Goal: Task Accomplishment & Management: Use online tool/utility

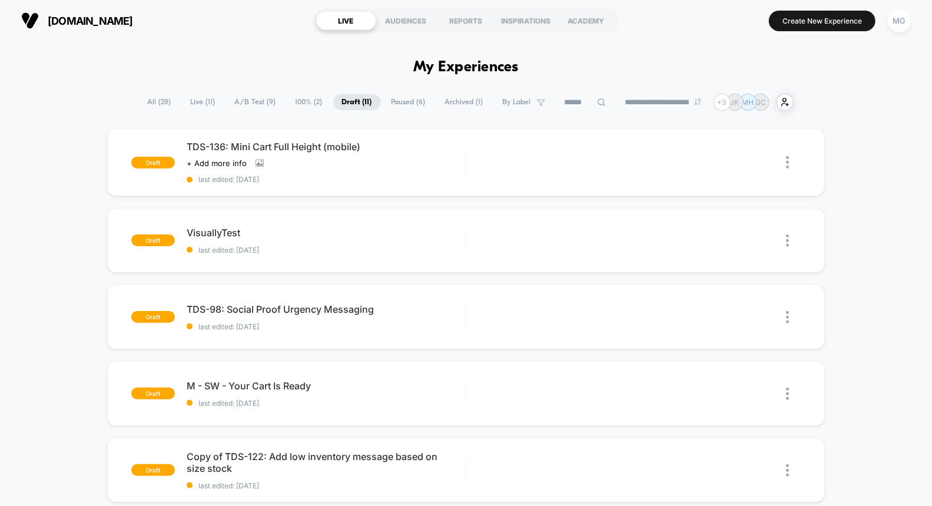
click at [257, 103] on span "A/B Test ( 9 )" at bounding box center [255, 102] width 59 height 16
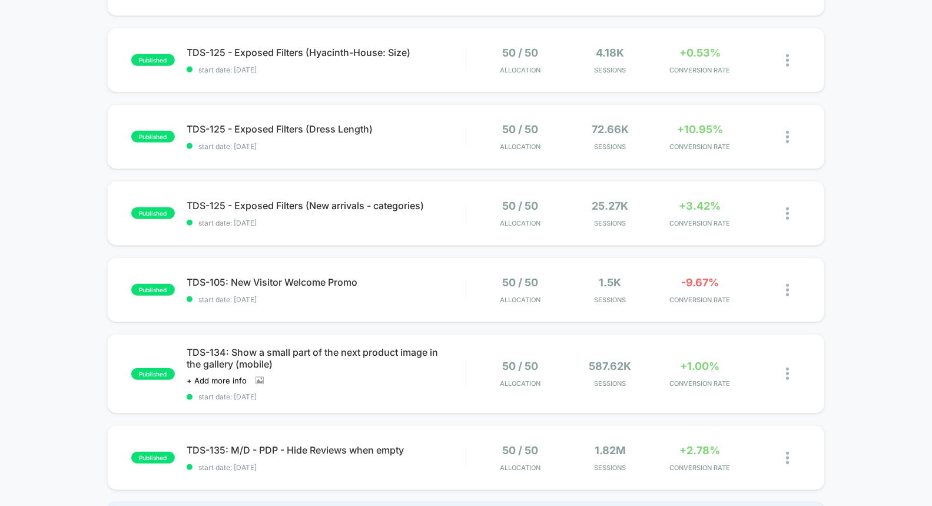
scroll to position [360, 0]
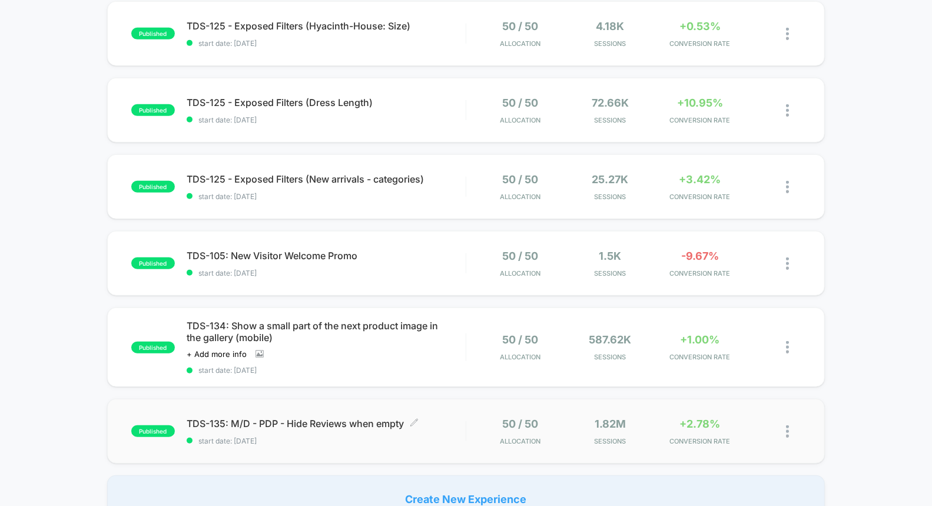
click at [444, 439] on span "start date: 9/9/2025" at bounding box center [326, 440] width 279 height 9
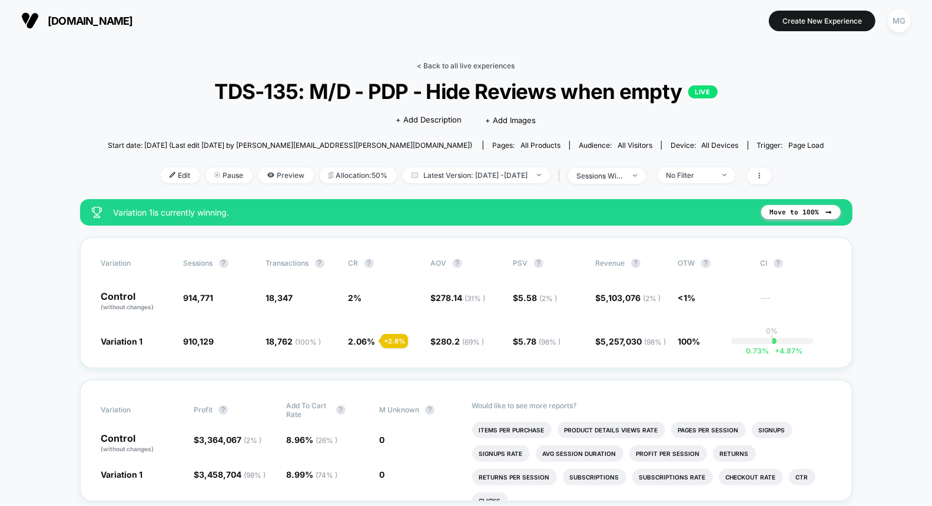
click at [434, 65] on link "< Back to all live experiences" at bounding box center [466, 65] width 98 height 9
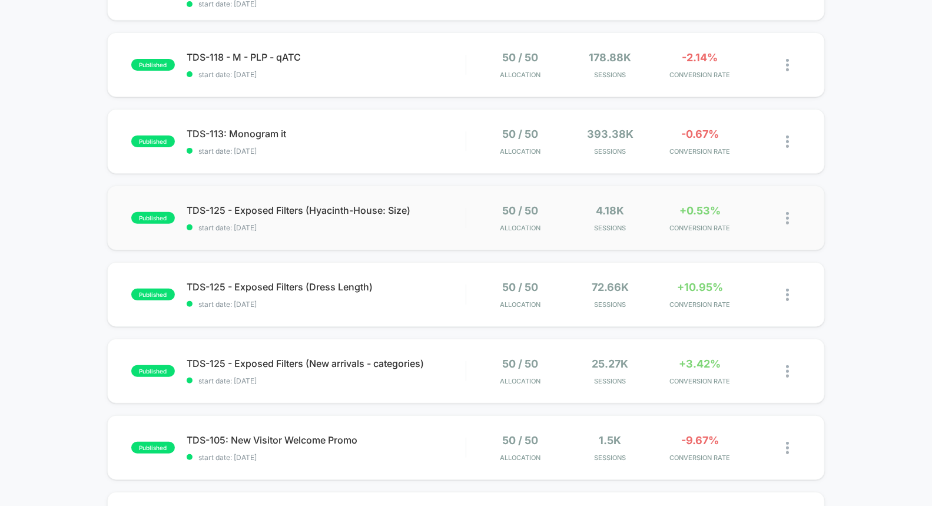
scroll to position [201, 0]
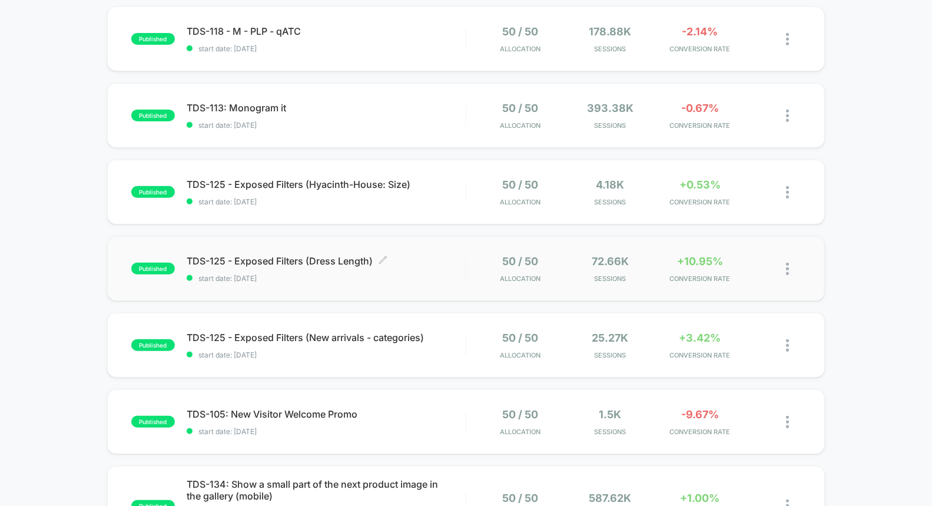
click at [407, 276] on span "start date: 9/16/2025" at bounding box center [326, 278] width 279 height 9
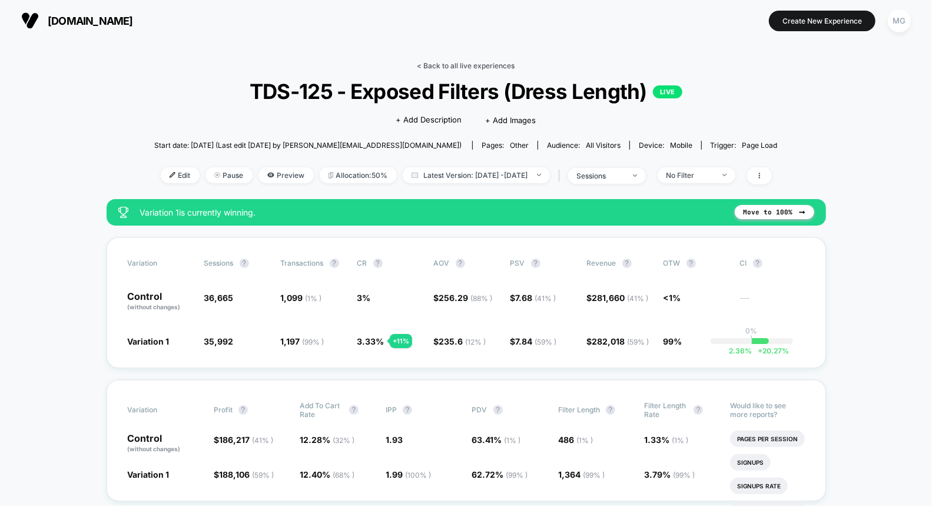
click at [490, 66] on link "< Back to all live experiences" at bounding box center [466, 65] width 98 height 9
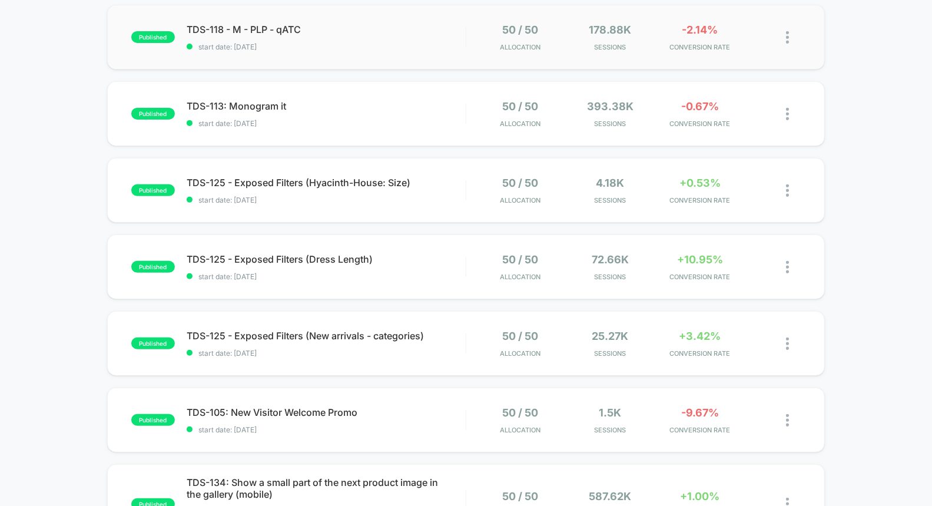
scroll to position [204, 0]
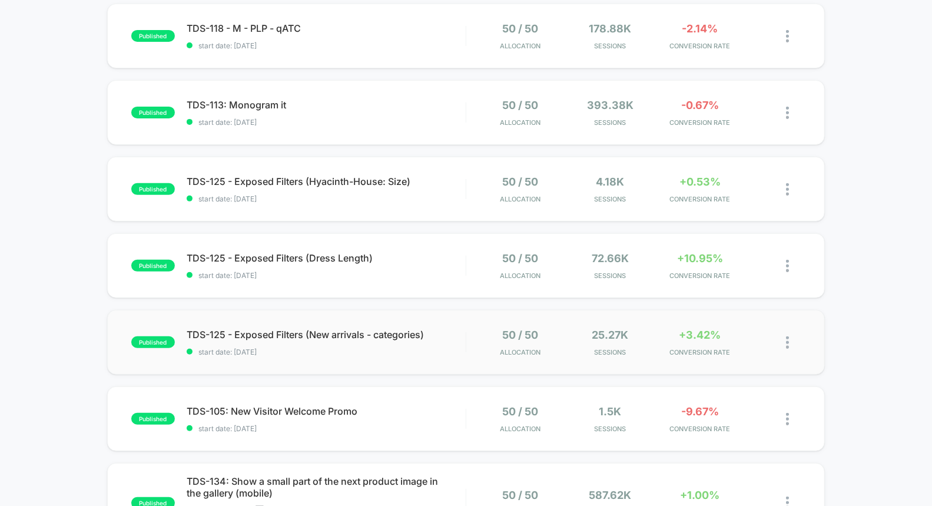
click at [398, 358] on div "published TDS-125 - Exposed Filters (New arrivals - categories) start date: 9/1…" at bounding box center [466, 342] width 718 height 65
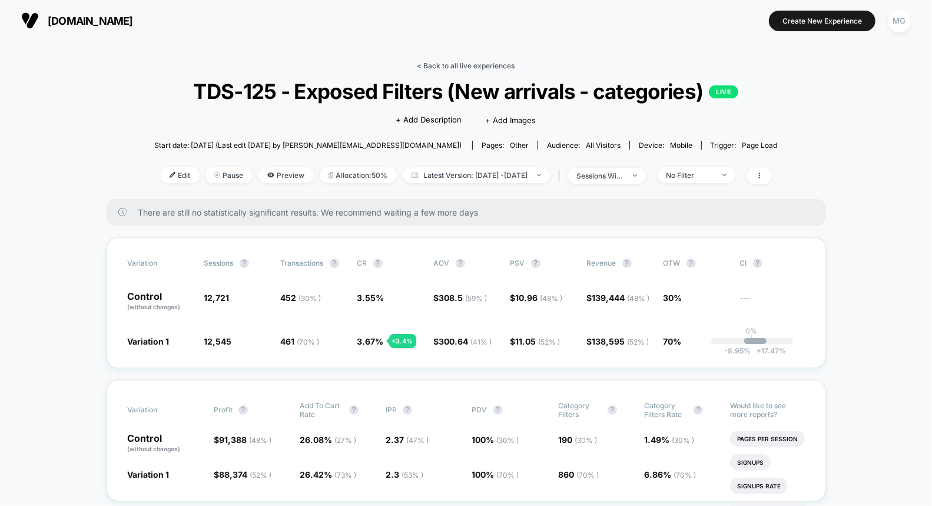
click at [460, 67] on link "< Back to all live experiences" at bounding box center [466, 65] width 98 height 9
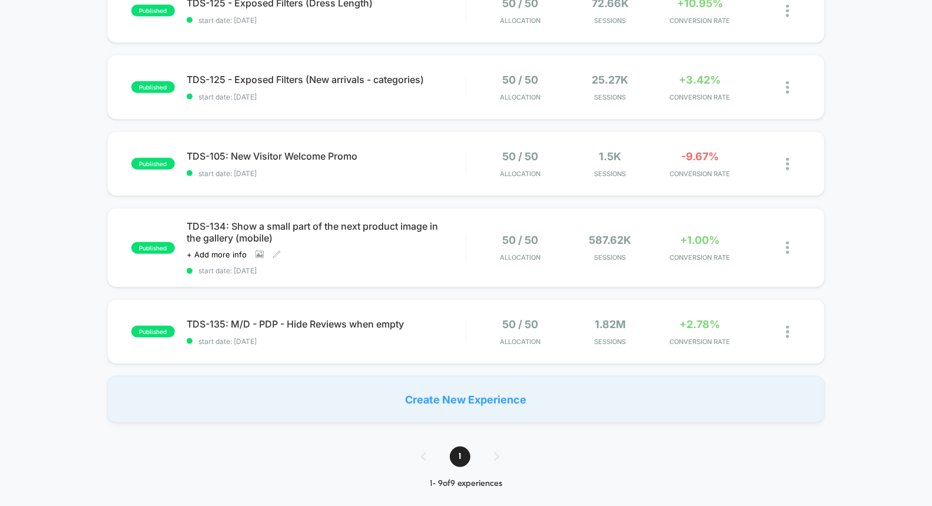
scroll to position [407, 0]
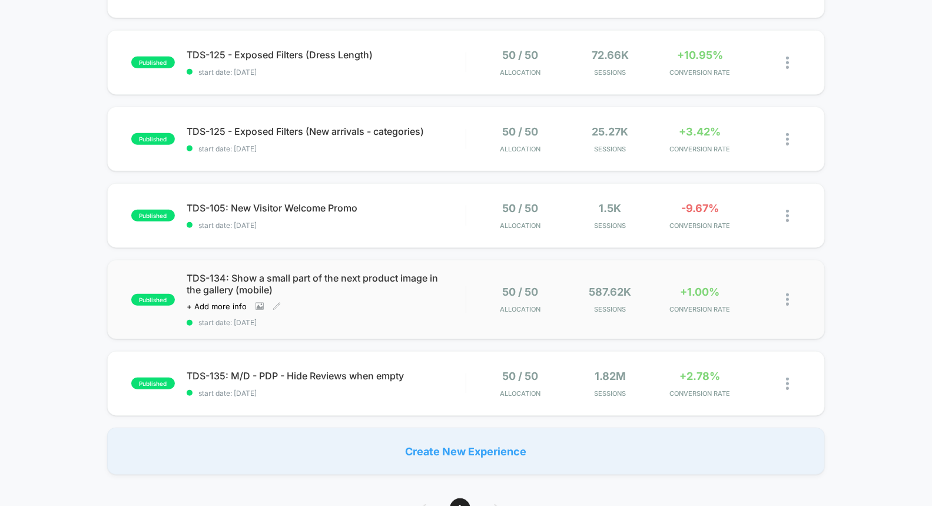
click at [452, 310] on div "TDS-134: Show a small part of the next product image in the gallery (mobile) Cl…" at bounding box center [326, 299] width 279 height 55
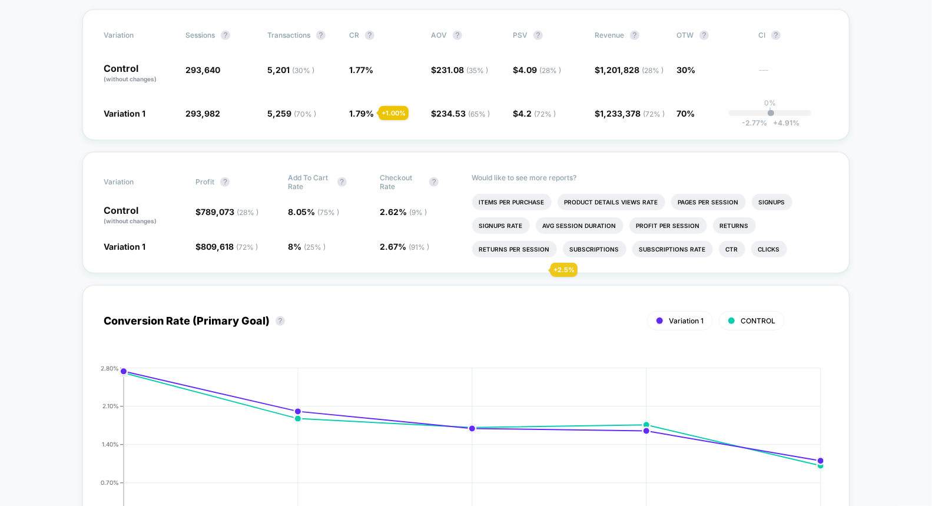
scroll to position [322, 0]
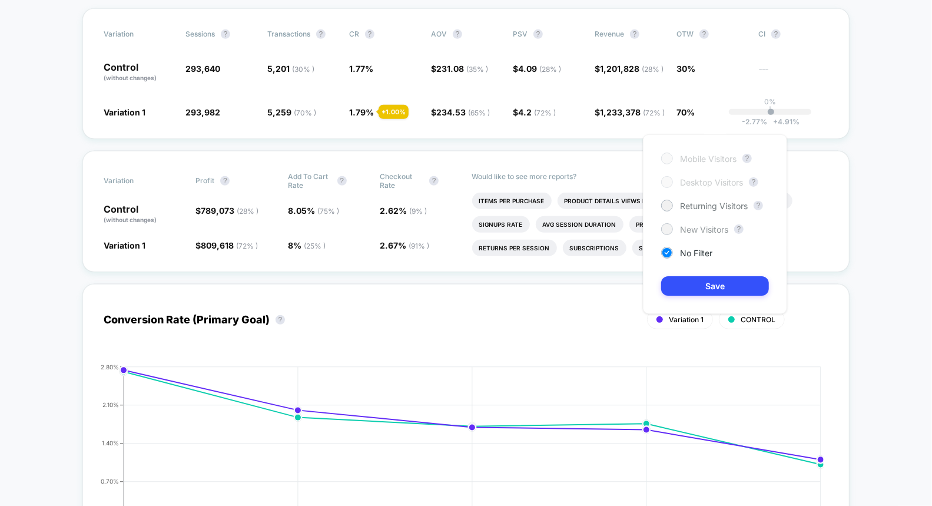
click at [682, 225] on span "New Visitors" at bounding box center [704, 229] width 48 height 10
click at [685, 296] on div "Mobile Visitors ? Desktop Visitors ? Returning Visitors ? New Visitors ? No Fil…" at bounding box center [715, 224] width 144 height 180
click at [684, 287] on button "Save" at bounding box center [715, 285] width 108 height 19
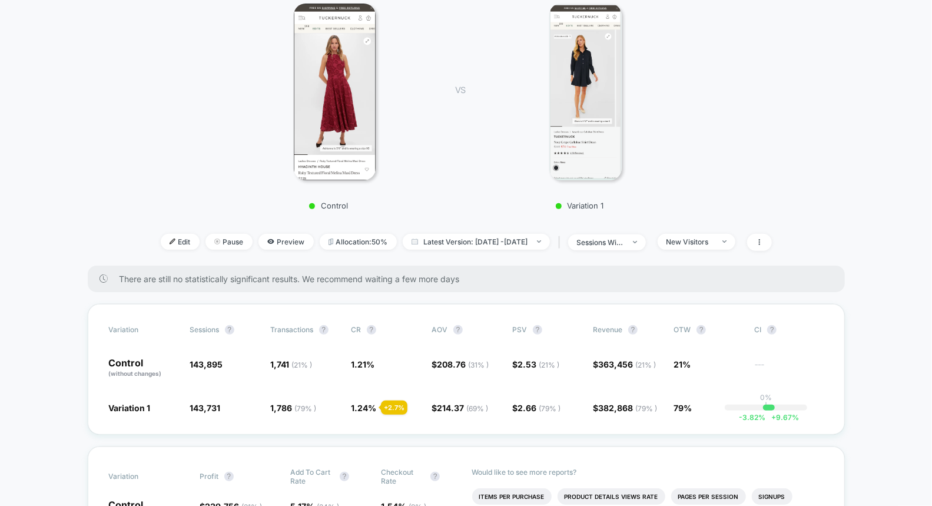
scroll to position [132, 0]
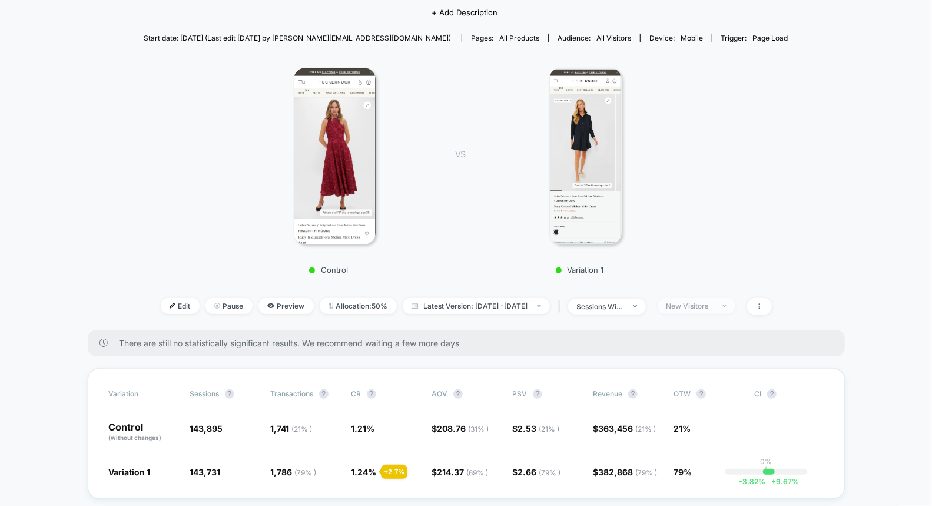
click at [709, 309] on span "New Visitors" at bounding box center [697, 306] width 78 height 16
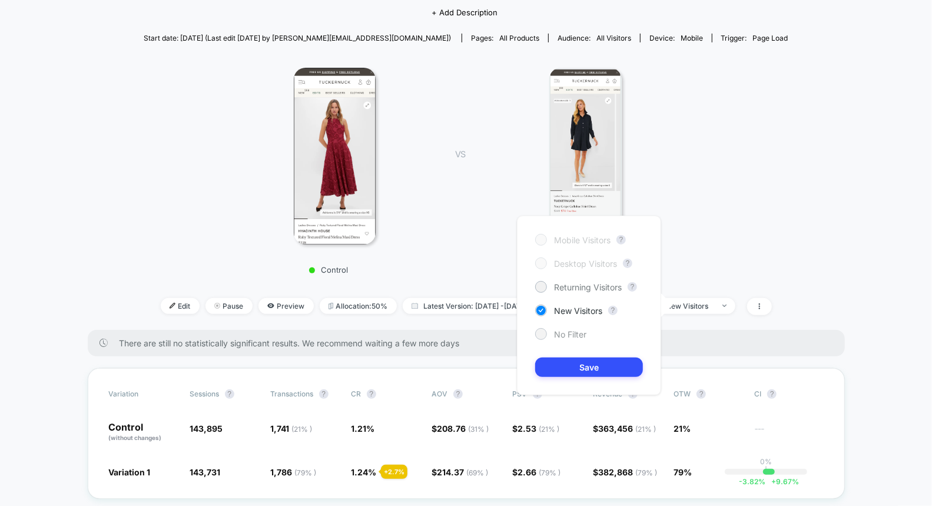
click at [559, 331] on span "No Filter" at bounding box center [570, 334] width 32 height 10
click at [565, 372] on button "Save" at bounding box center [589, 366] width 108 height 19
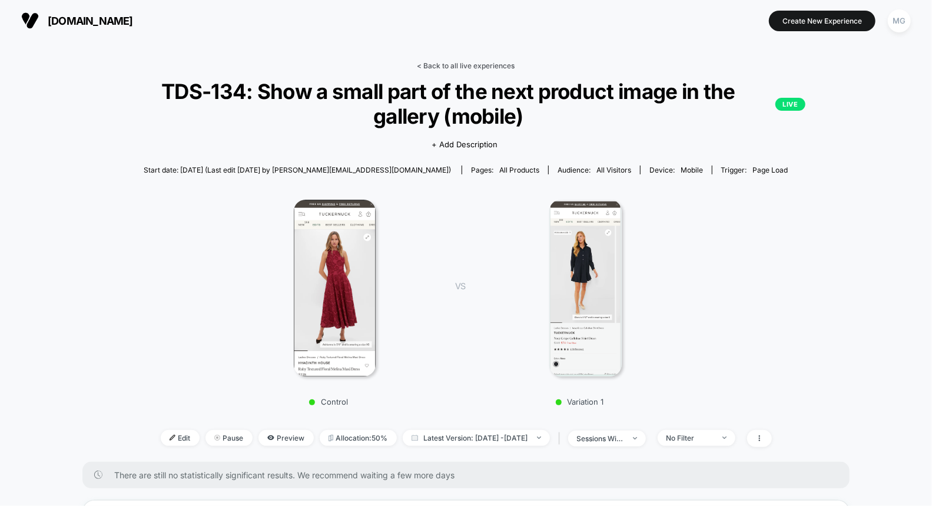
click at [500, 62] on link "< Back to all live experiences" at bounding box center [466, 65] width 98 height 9
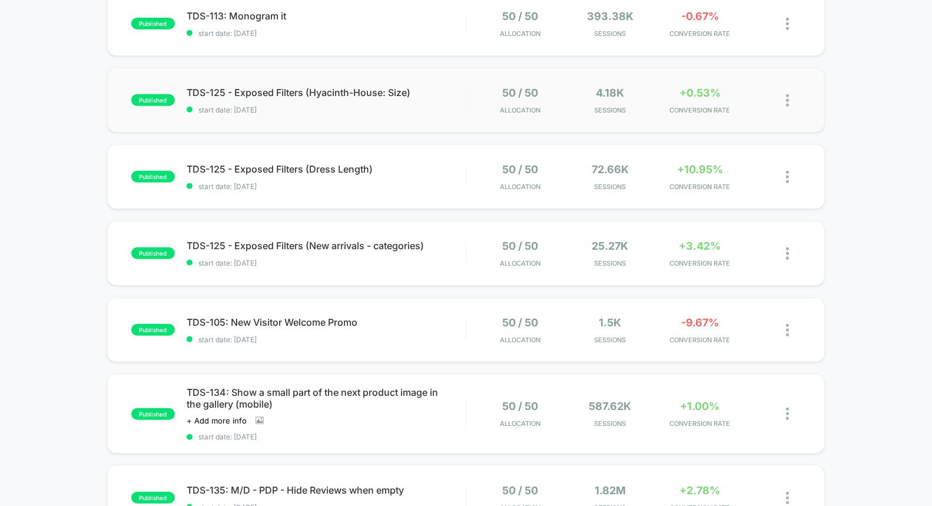
scroll to position [182, 0]
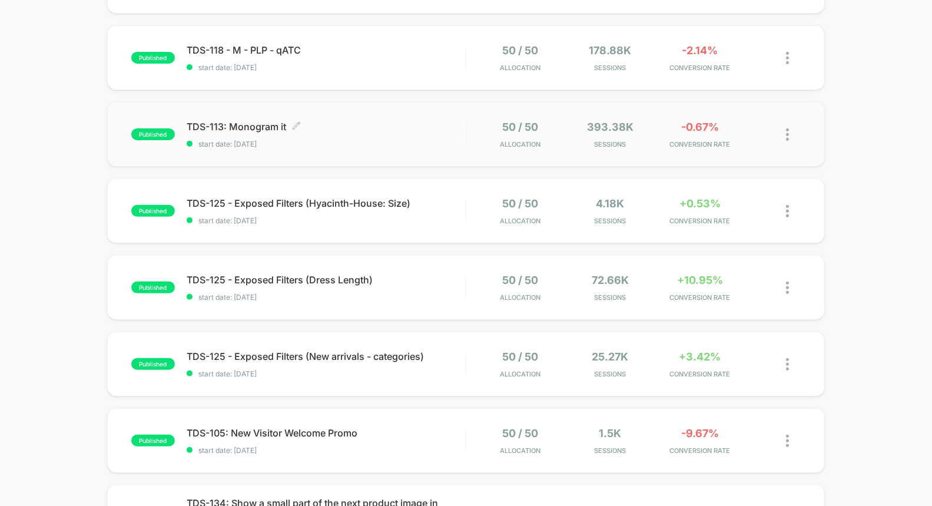
click at [379, 131] on div "TDS-113: Monogram it Click to edit experience details Click to edit experience …" at bounding box center [326, 135] width 279 height 28
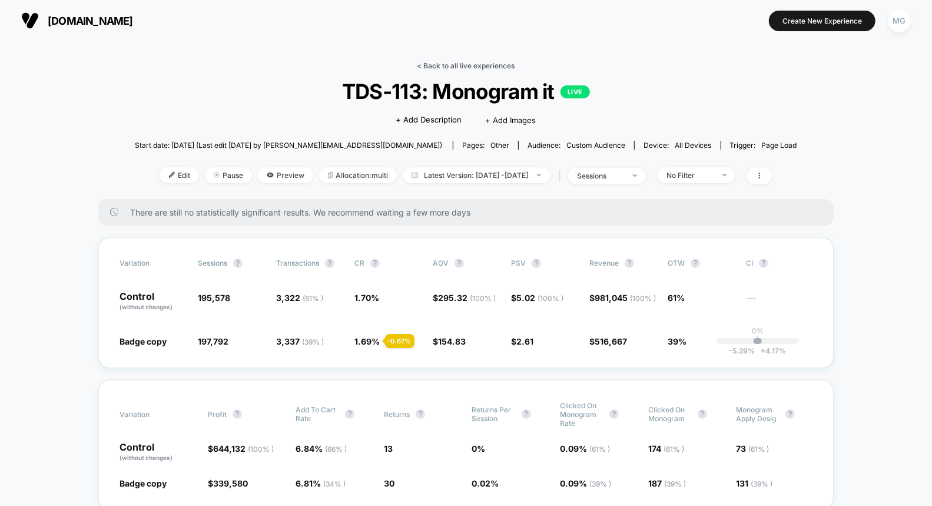
click at [457, 67] on link "< Back to all live experiences" at bounding box center [466, 65] width 98 height 9
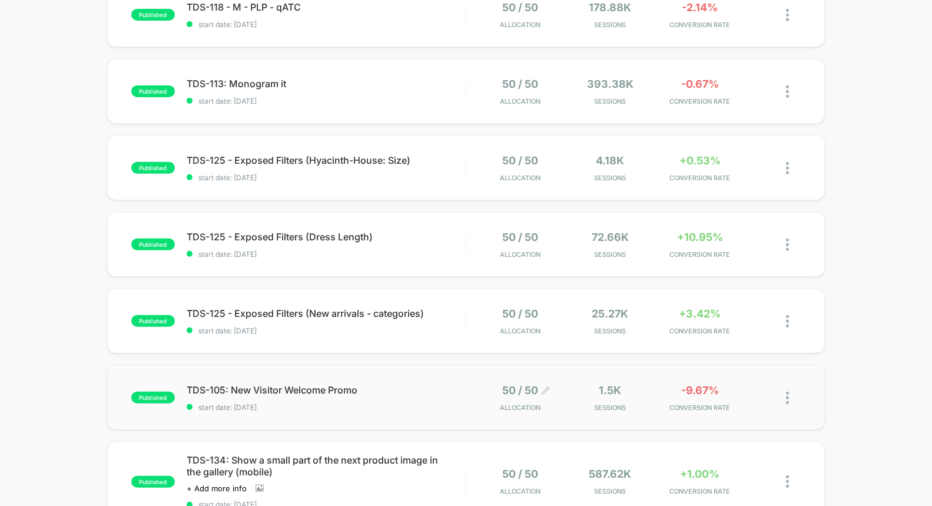
scroll to position [181, 0]
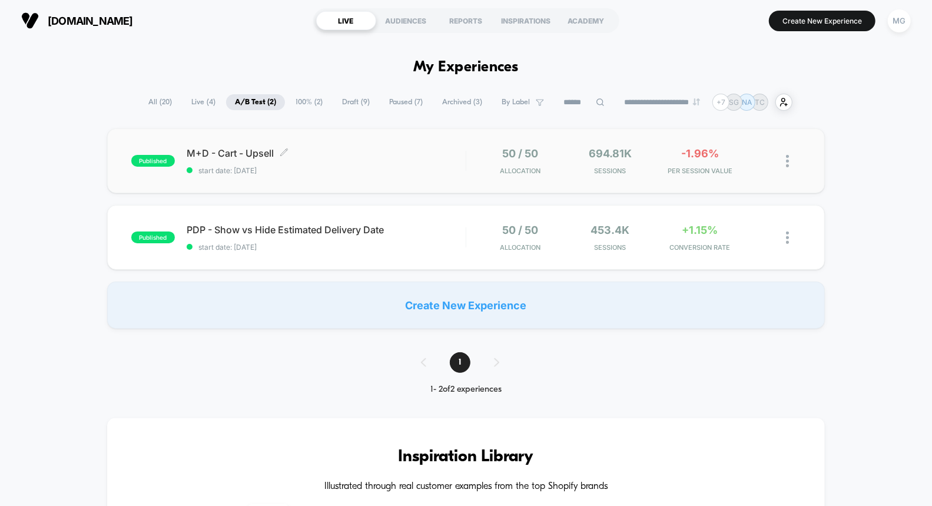
click at [360, 171] on span "start date: [DATE]" at bounding box center [326, 170] width 279 height 9
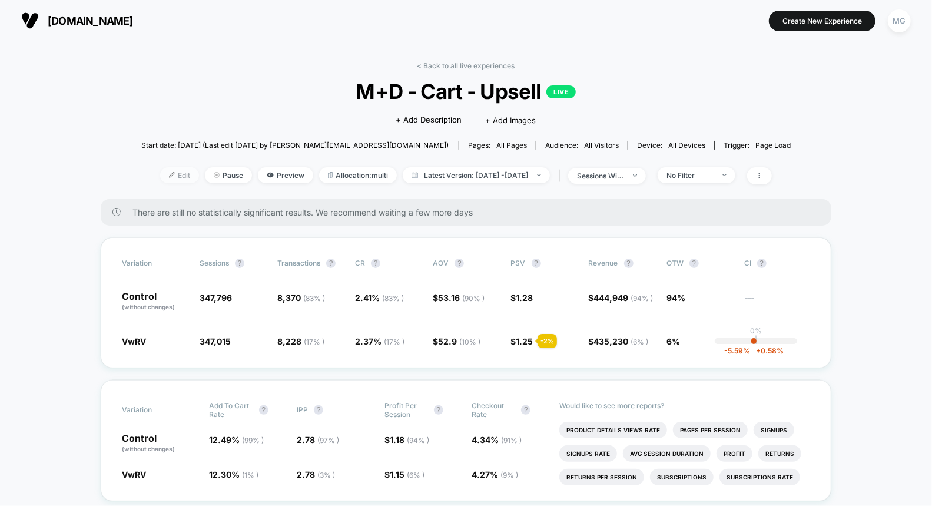
click at [162, 179] on span "Edit" at bounding box center [179, 175] width 39 height 16
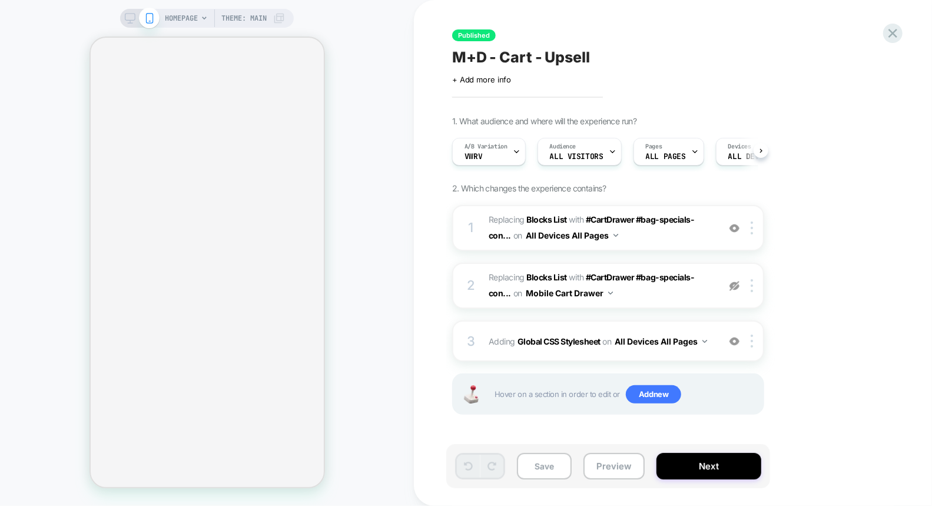
scroll to position [0, 1]
click at [179, 19] on span "HOMEPAGE" at bounding box center [181, 18] width 33 height 19
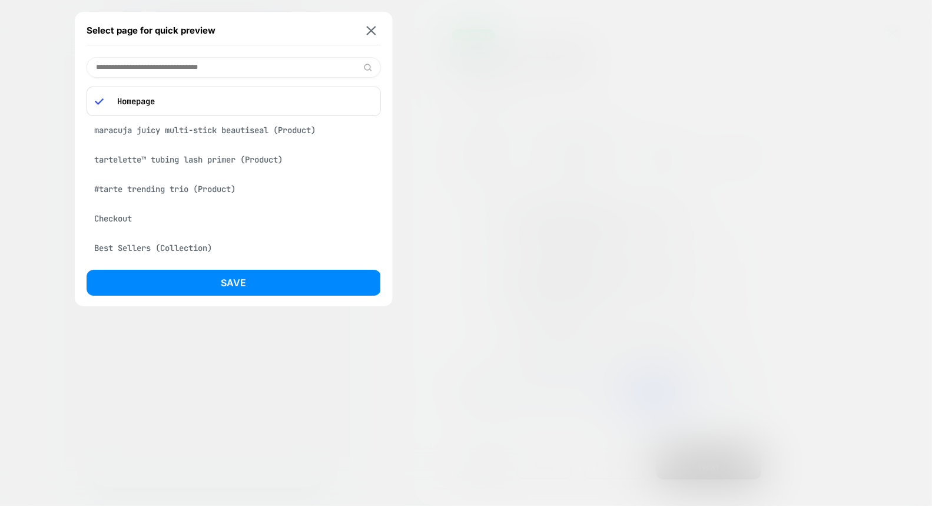
click at [205, 156] on div "tartelette™ tubing lash primer (Product)" at bounding box center [234, 159] width 294 height 22
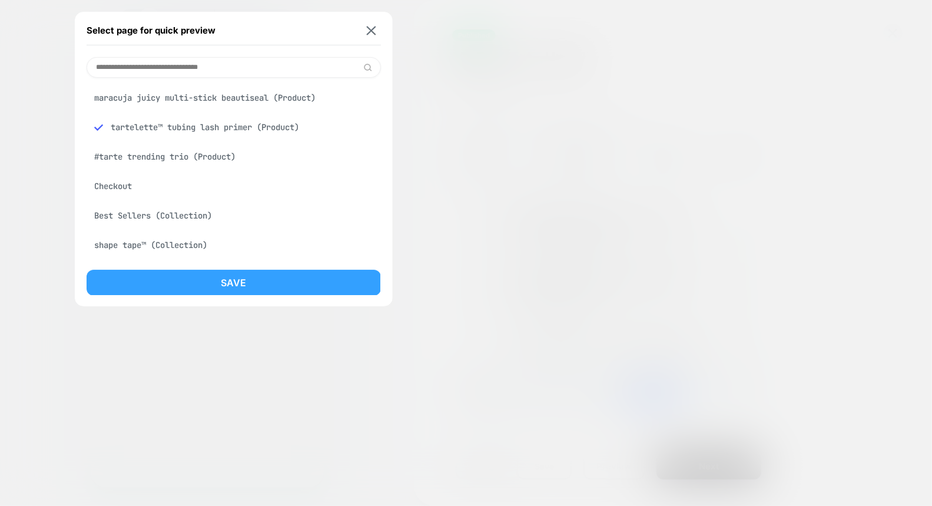
click at [190, 284] on button "Save" at bounding box center [234, 283] width 294 height 26
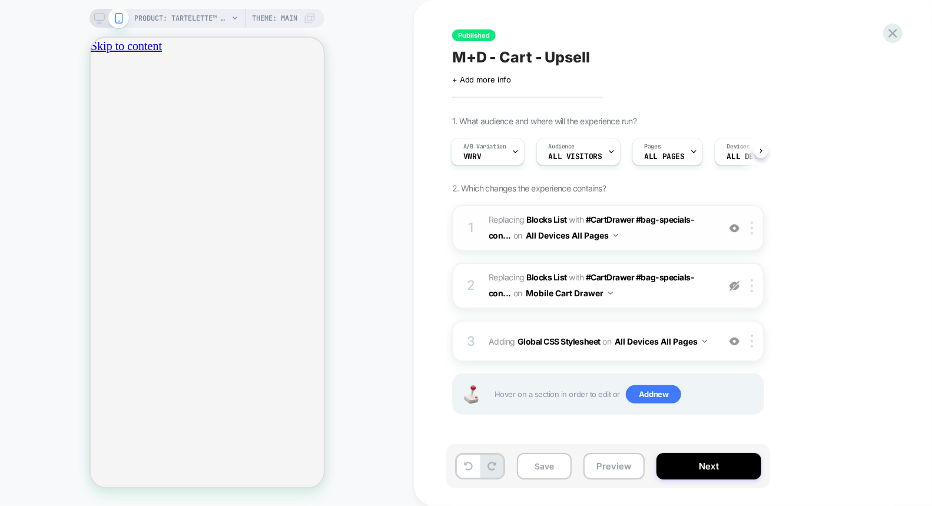
scroll to position [0, 207]
click at [663, 241] on span "#_loomi_addon_1754931320724 Replacing Blocks List WITH #CartDrawer #bag-special…" at bounding box center [601, 228] width 224 height 32
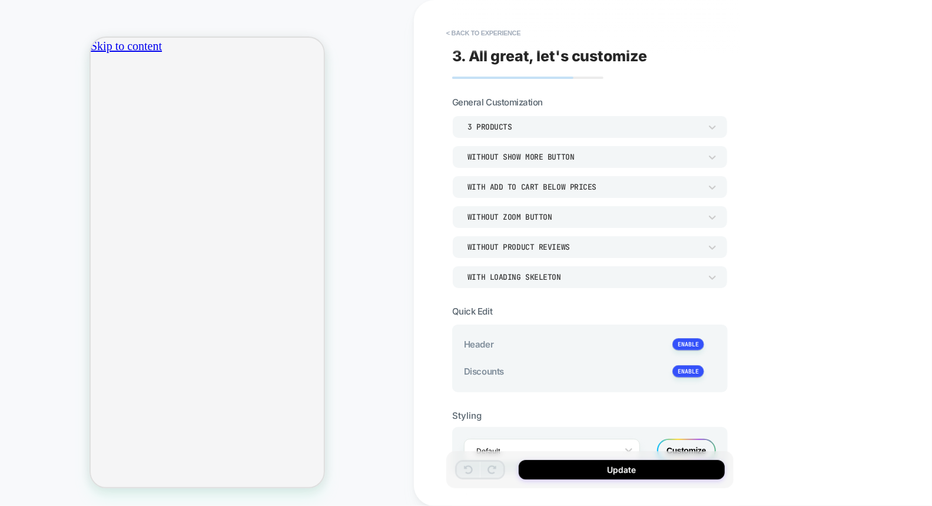
scroll to position [1, 0]
type textarea "*"
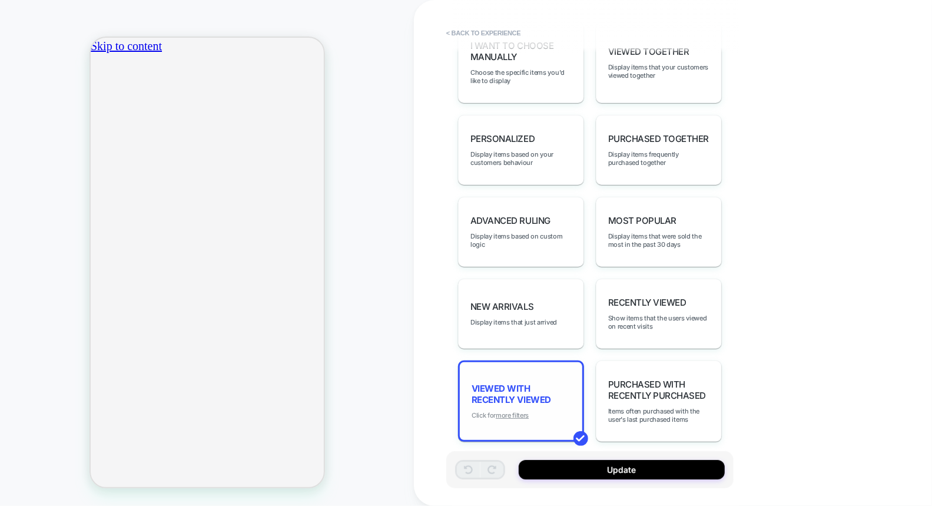
scroll to position [0, 415]
click at [517, 411] on u "more filters" at bounding box center [512, 415] width 33 height 8
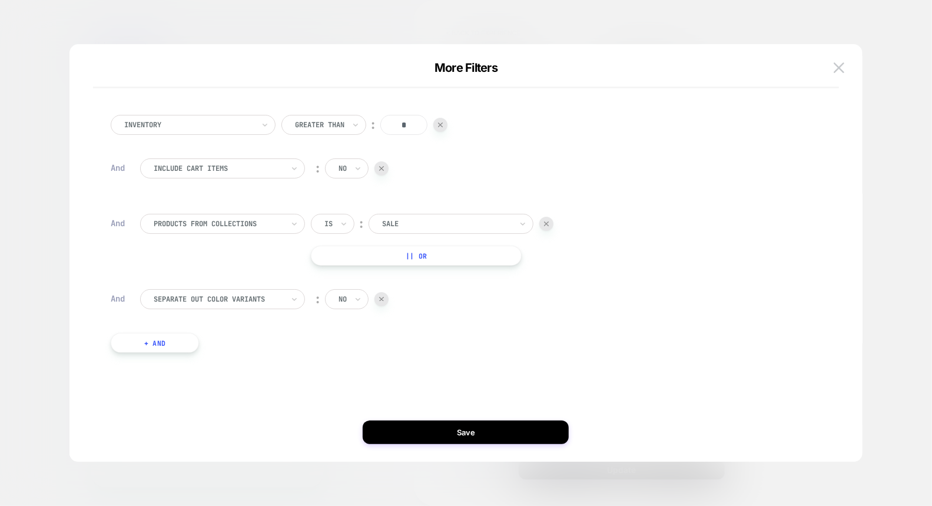
click at [393, 223] on div at bounding box center [447, 223] width 130 height 11
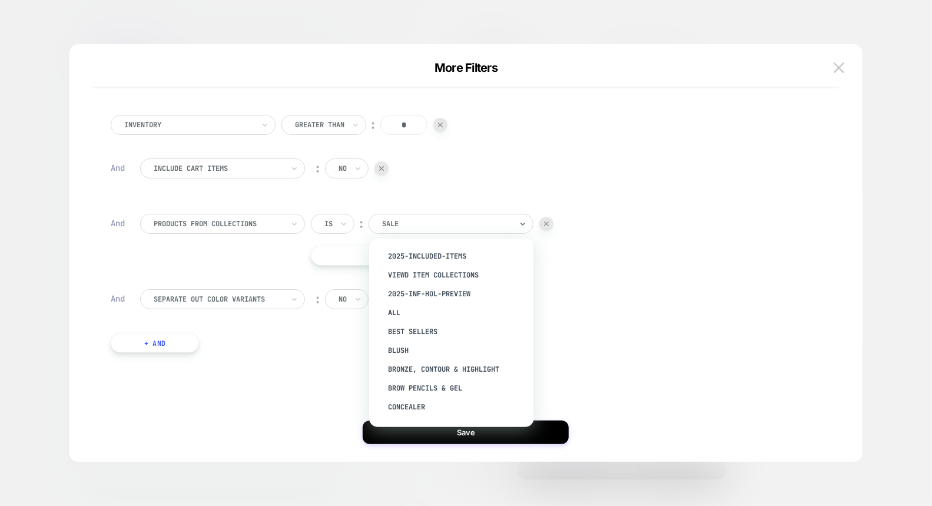
scroll to position [0, 0]
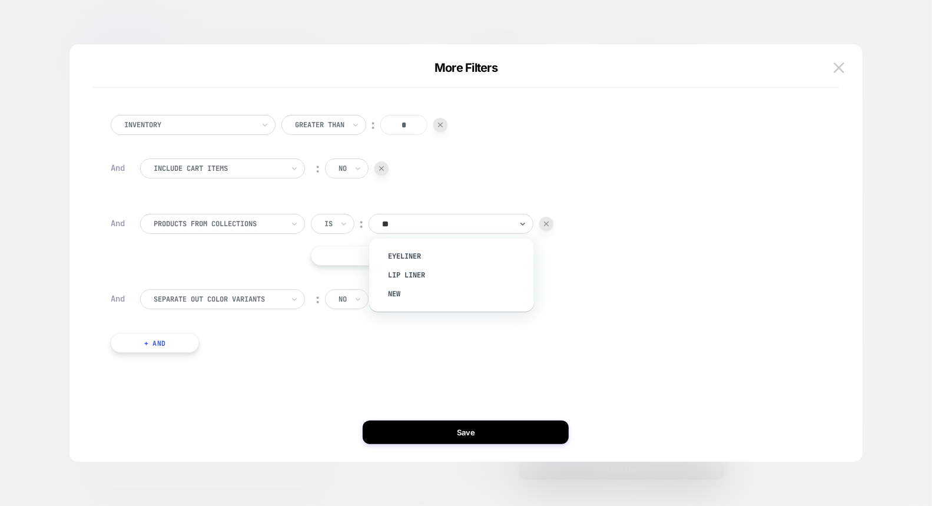
type input "***"
click at [161, 347] on button "+ And" at bounding box center [155, 343] width 88 height 20
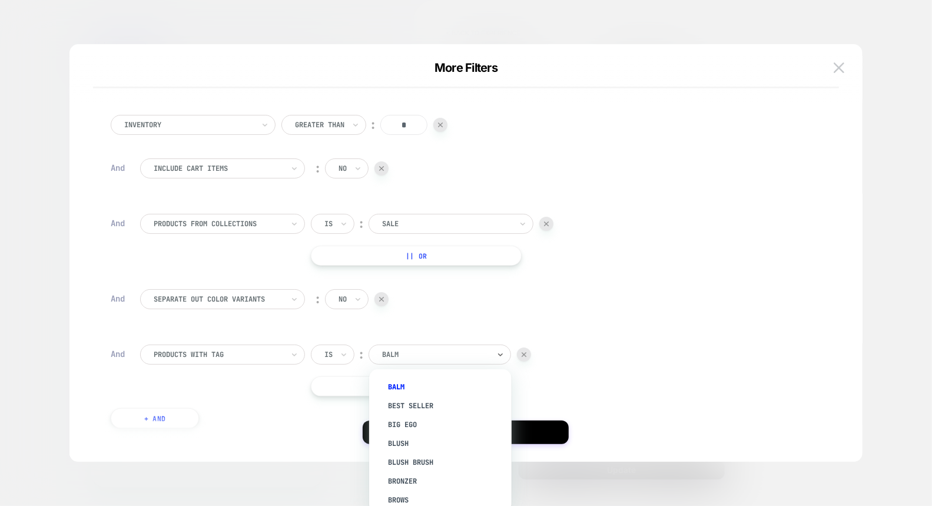
click at [424, 354] on div at bounding box center [435, 354] width 107 height 11
type input "***"
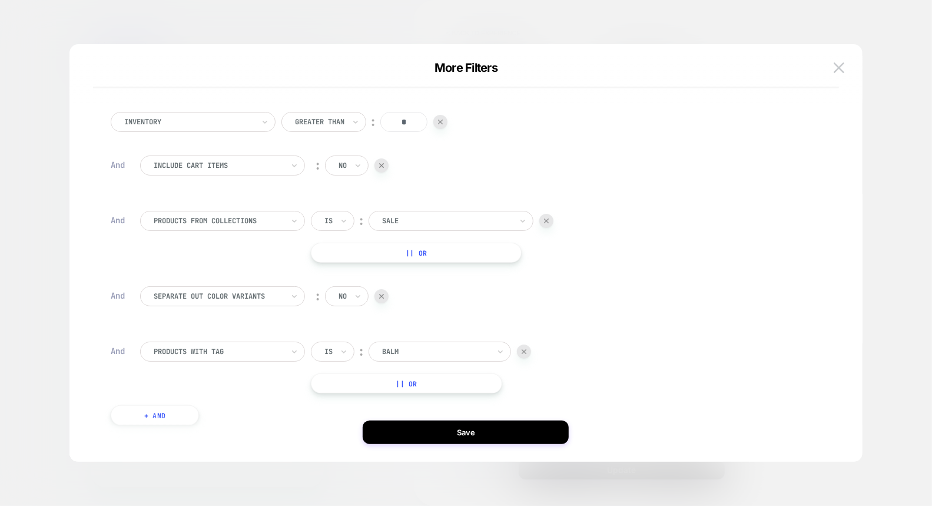
click at [526, 349] on img at bounding box center [524, 351] width 5 height 5
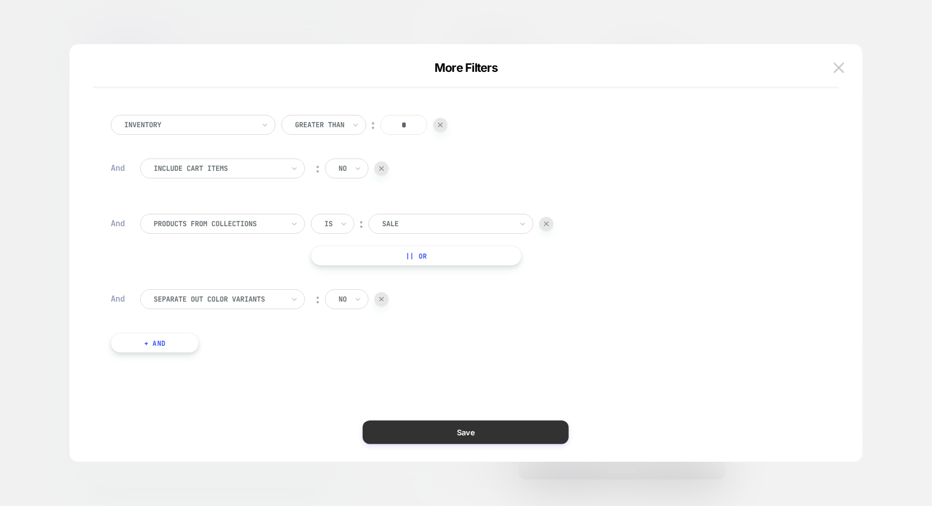
scroll to position [0, 0]
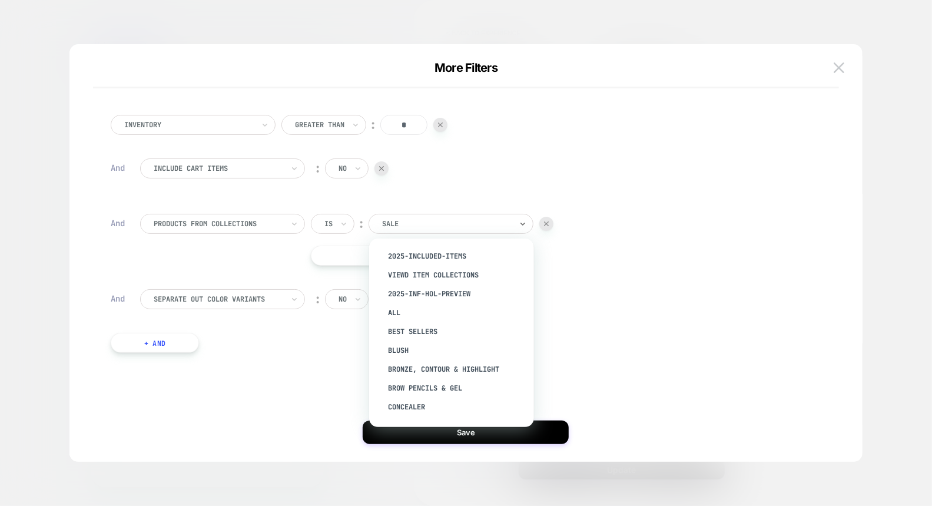
click at [414, 223] on div at bounding box center [447, 223] width 130 height 11
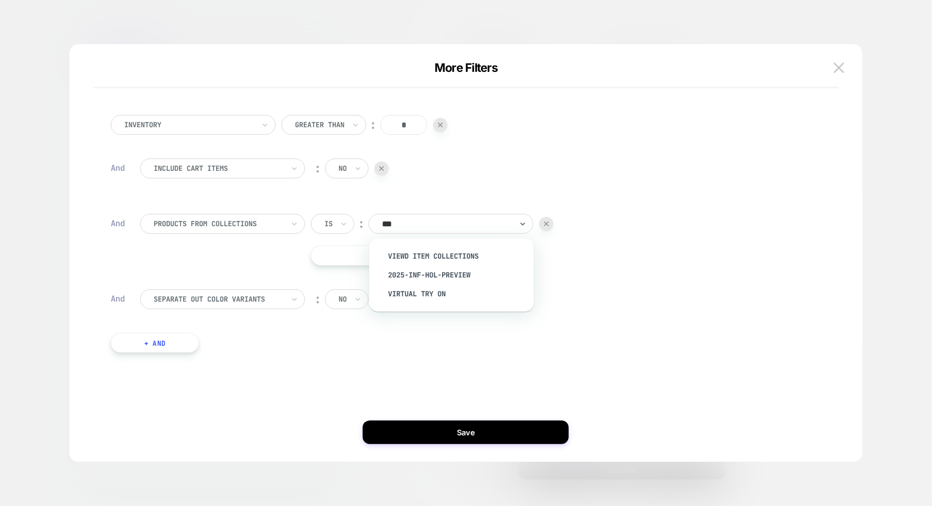
type input "****"
click at [849, 64] on div "More Filters" at bounding box center [465, 75] width 793 height 28
click at [845, 65] on button at bounding box center [839, 68] width 18 height 18
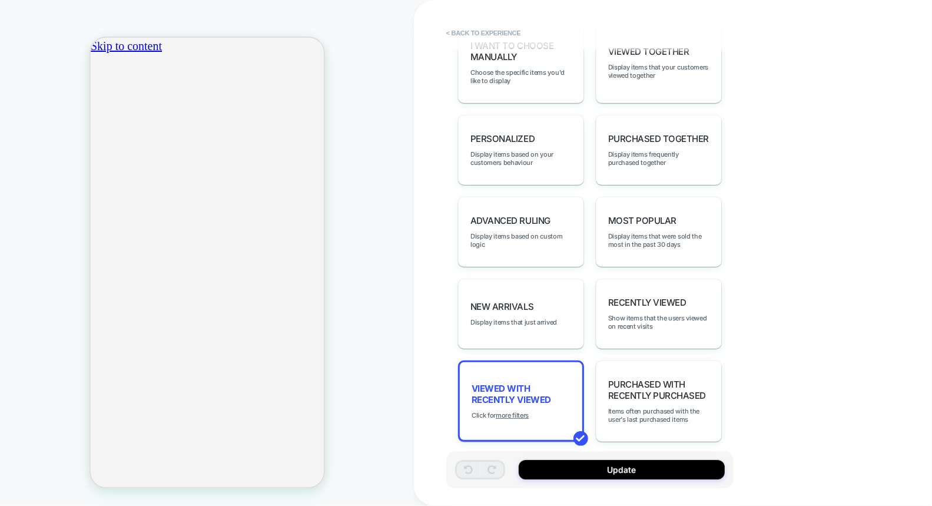
scroll to position [0, 207]
click at [502, 34] on button "< Back to experience" at bounding box center [483, 33] width 86 height 19
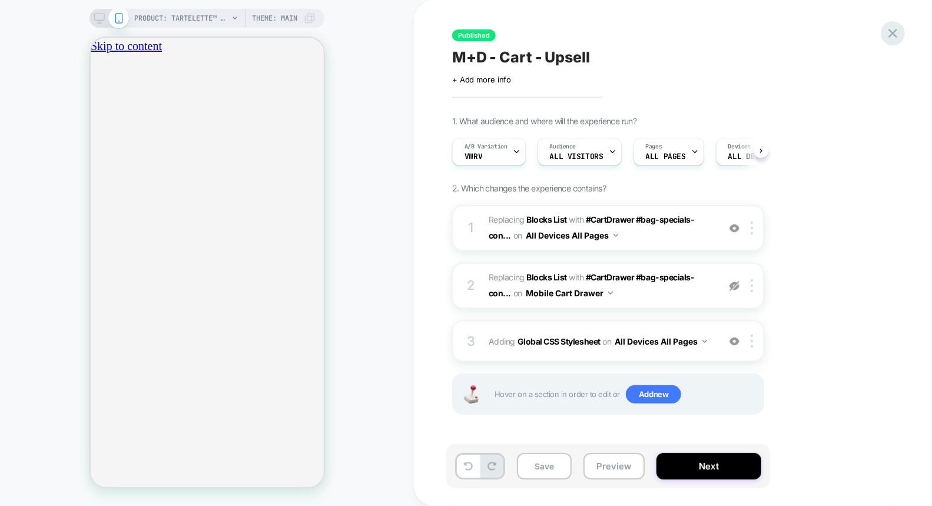
scroll to position [0, 1]
click at [889, 31] on icon at bounding box center [893, 33] width 16 height 16
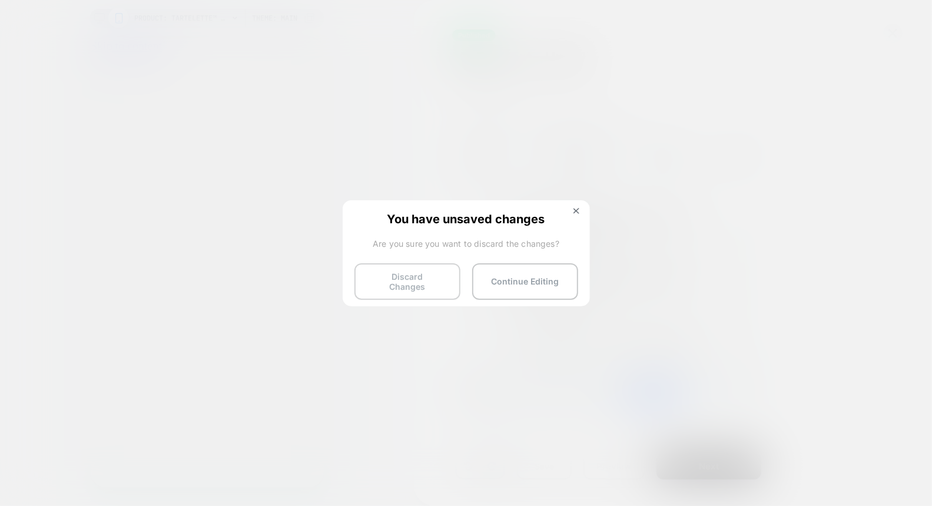
click at [369, 271] on button "Discard Changes" at bounding box center [407, 281] width 106 height 36
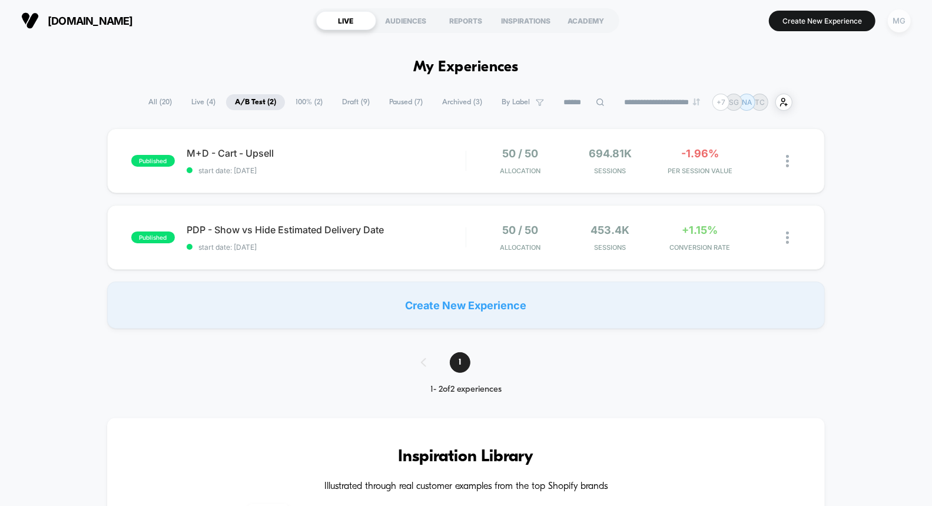
click at [895, 24] on div "MG" at bounding box center [899, 20] width 23 height 23
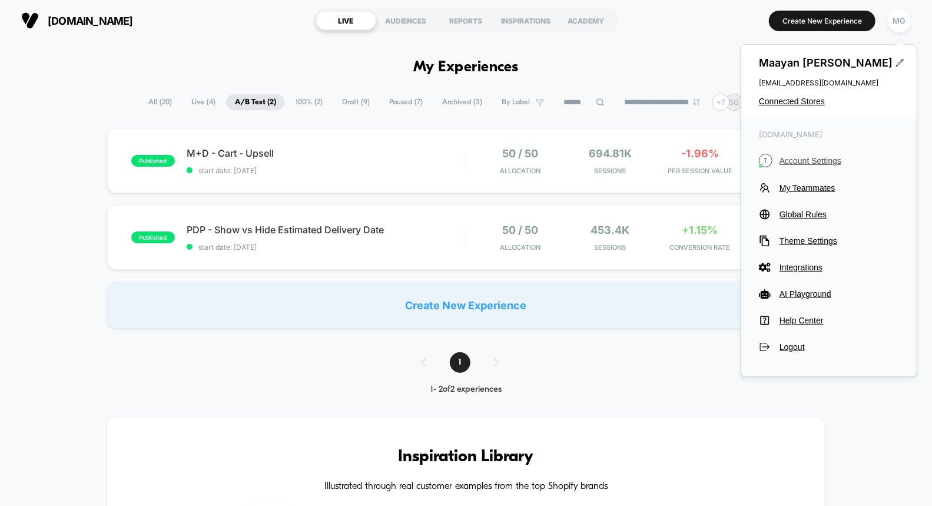
click at [807, 164] on span "Account Settings" at bounding box center [839, 160] width 120 height 9
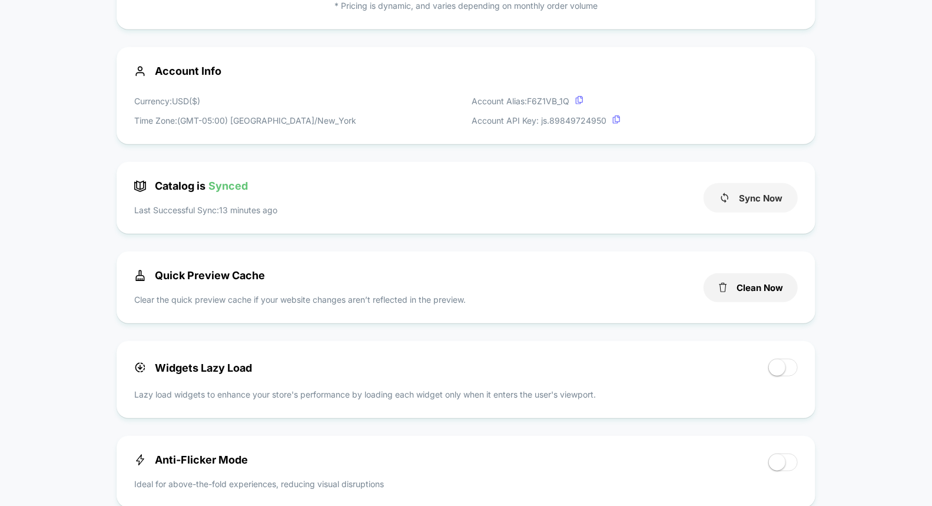
scroll to position [328, 0]
click at [751, 204] on button "Sync Now" at bounding box center [750, 197] width 94 height 29
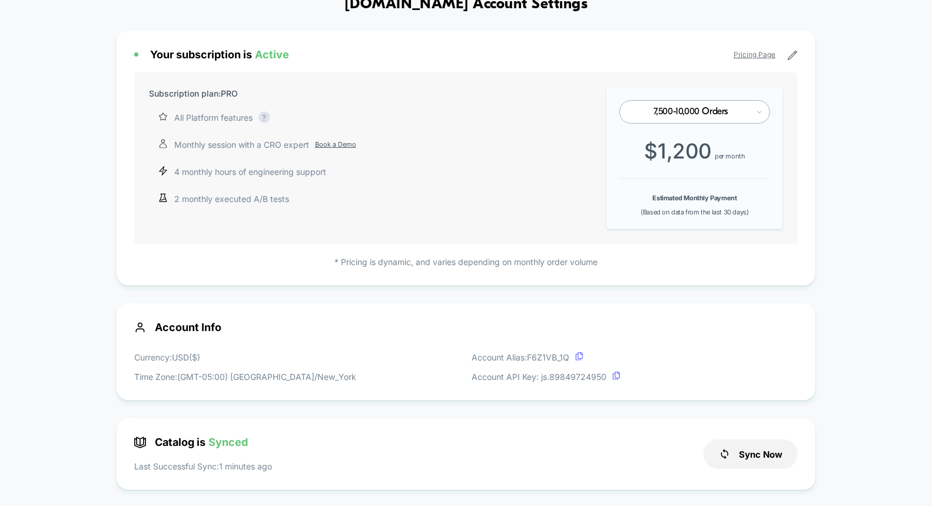
scroll to position [0, 0]
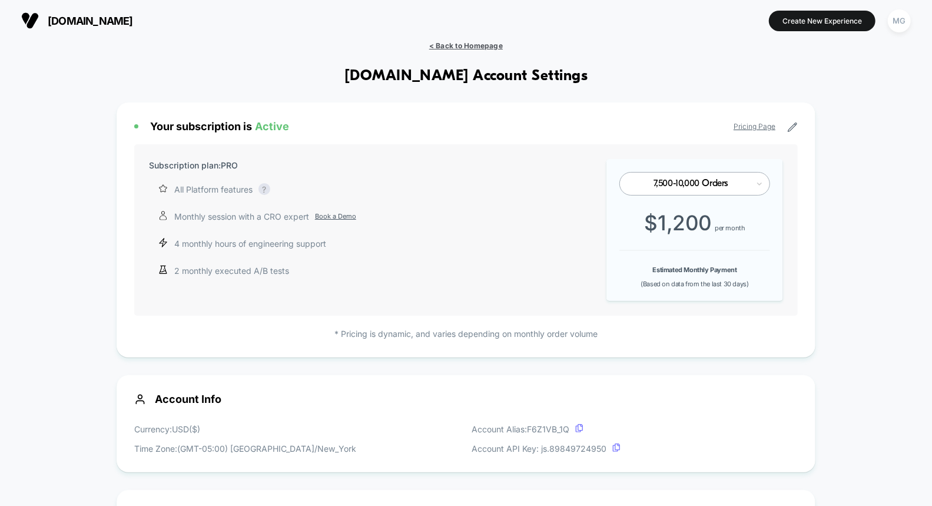
click at [467, 45] on span "< Back to Homepage" at bounding box center [466, 45] width 74 height 9
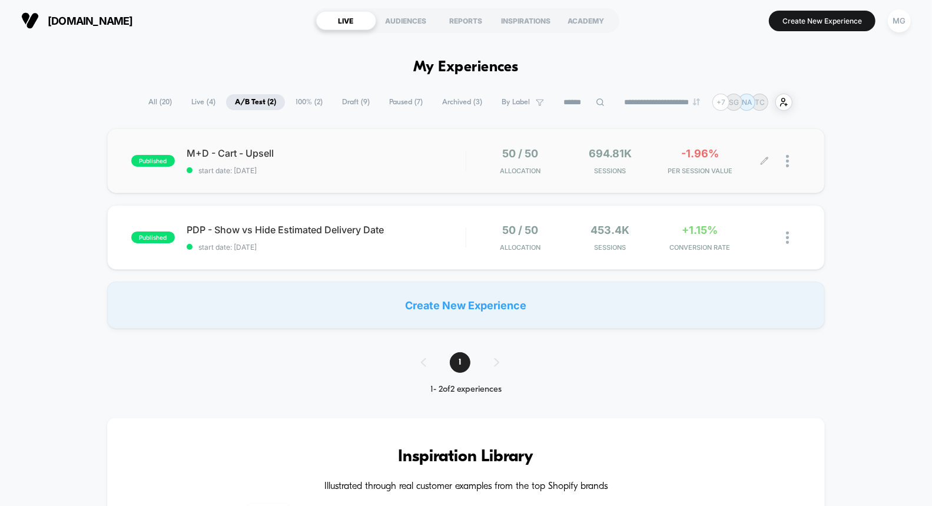
click at [780, 163] on div at bounding box center [783, 161] width 36 height 28
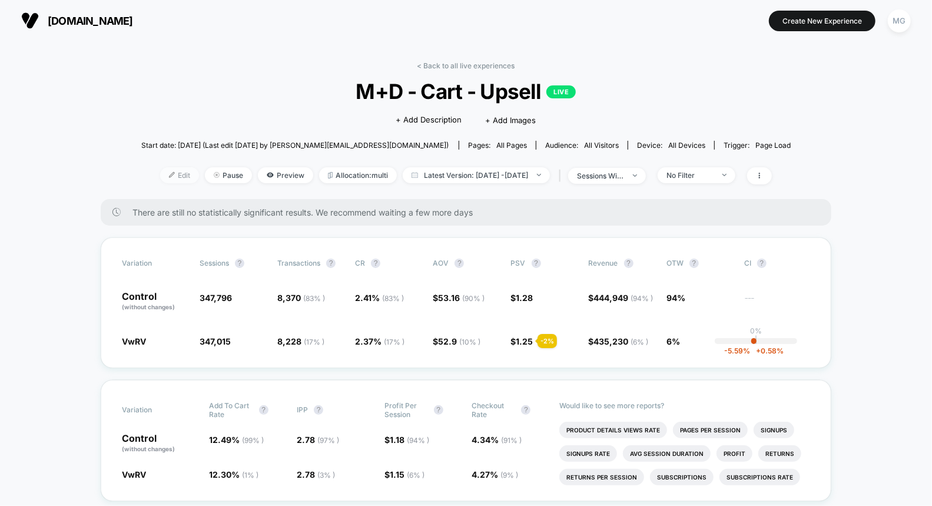
click at [172, 177] on span "Edit" at bounding box center [179, 175] width 39 height 16
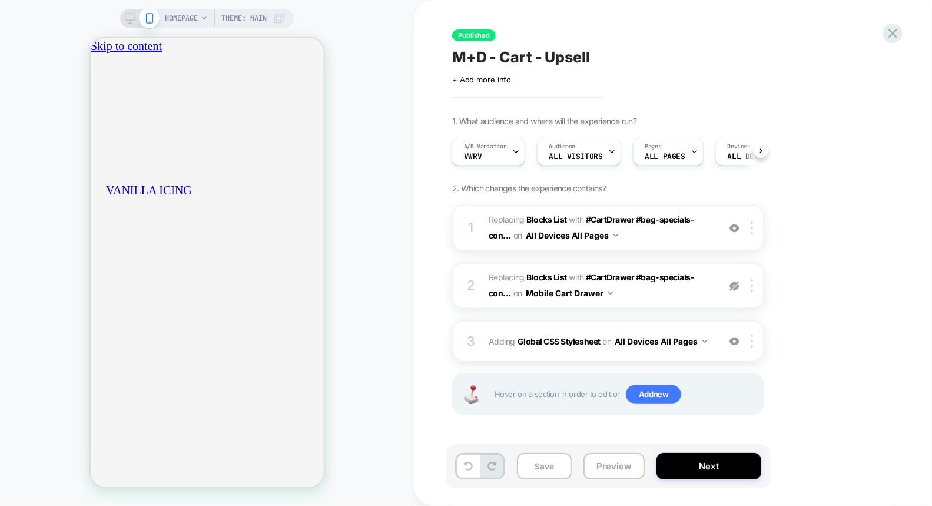
scroll to position [0, 207]
click at [644, 238] on span "#_loomi_addon_1754931320724 Replacing Blocks List WITH #CartDrawer #bag-special…" at bounding box center [601, 228] width 224 height 32
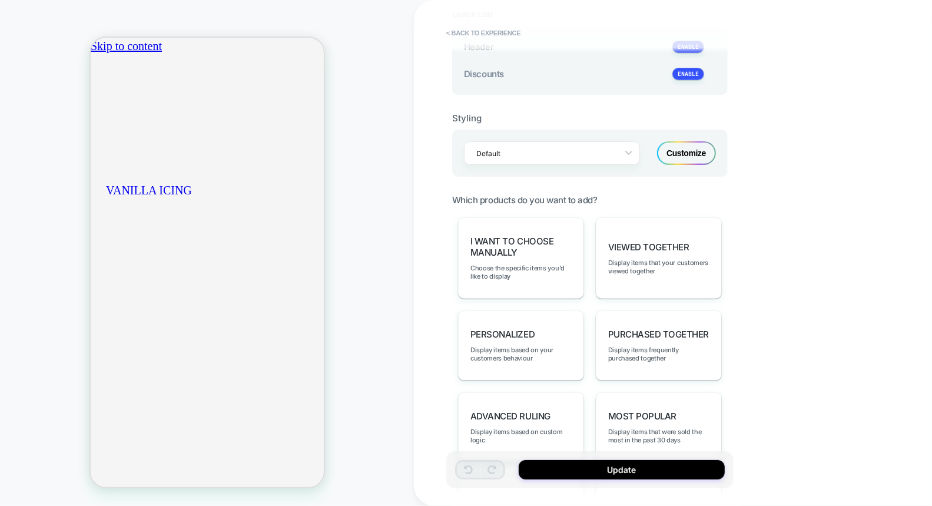
scroll to position [493, 0]
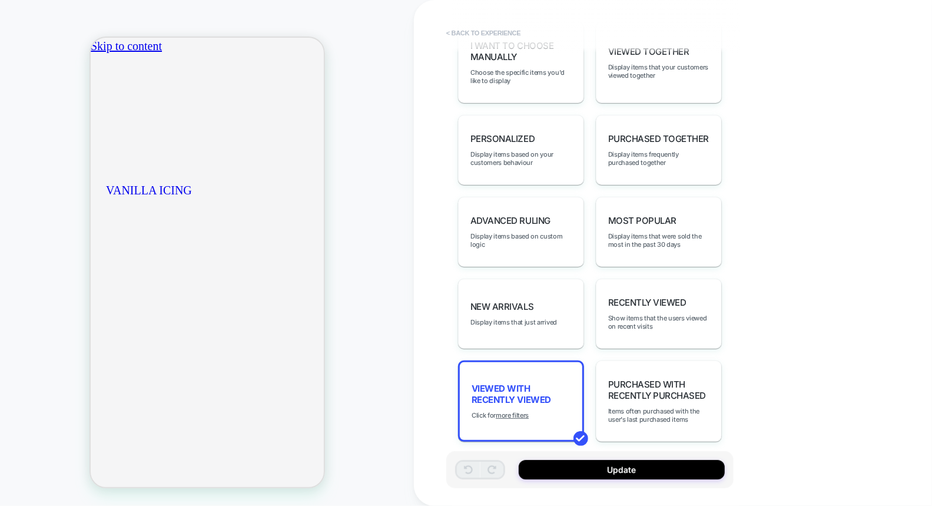
click at [502, 36] on button "< Back to experience" at bounding box center [483, 33] width 86 height 19
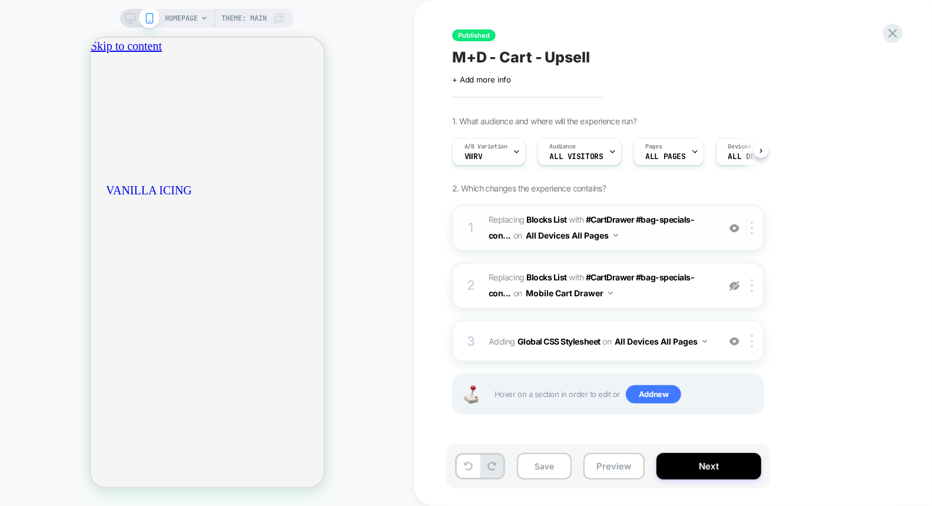
scroll to position [0, 1]
click at [676, 241] on span "#_loomi_addon_1754931320724 Replacing Blocks List WITH #CartDrawer #bag-special…" at bounding box center [601, 228] width 224 height 32
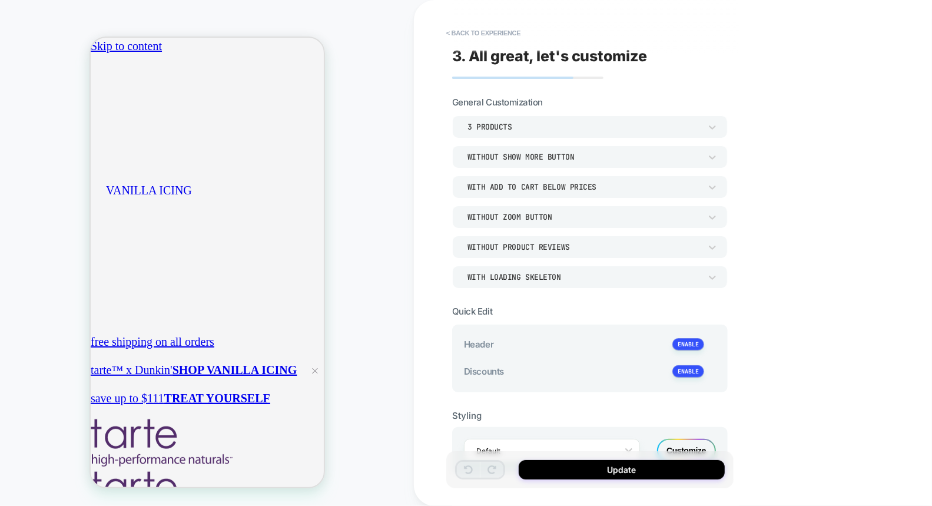
scroll to position [0, 0]
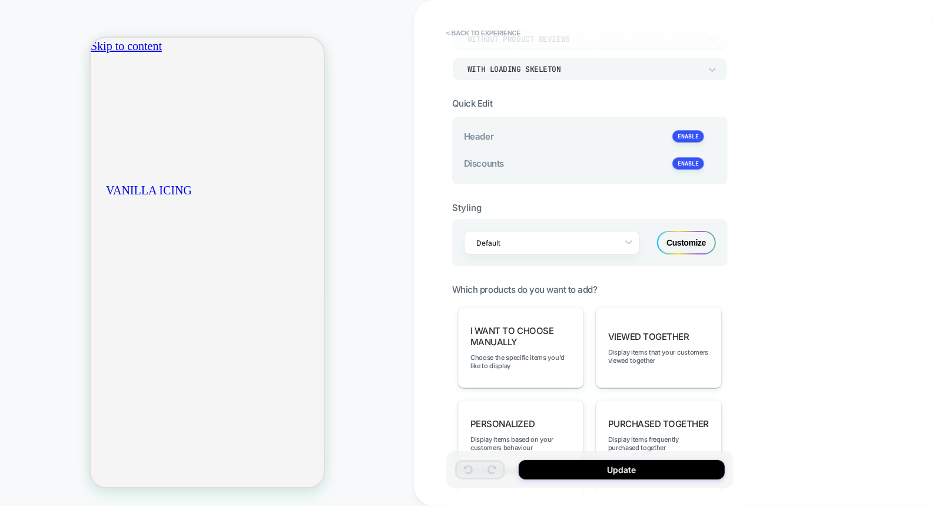
type textarea "*"
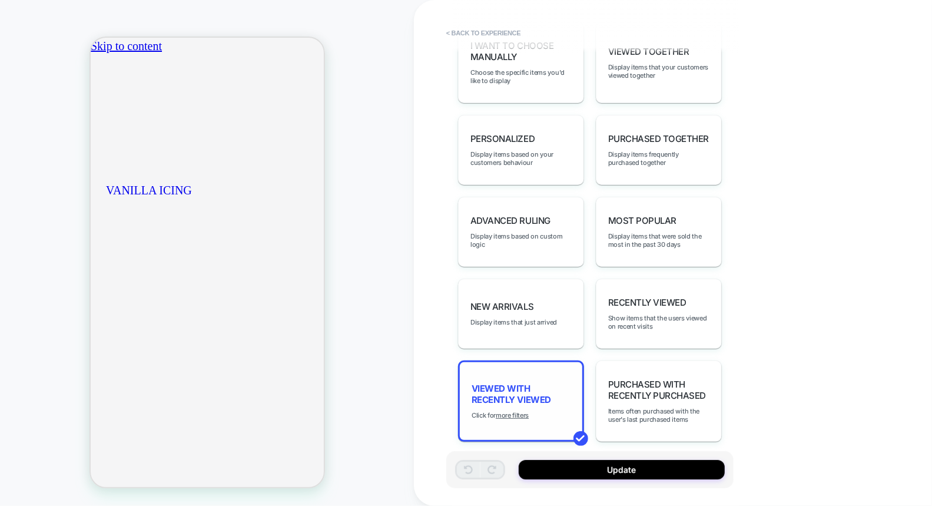
click at [520, 369] on div "Viewed with Recently Viewed Click for more filters" at bounding box center [521, 400] width 126 height 81
click at [520, 411] on u "more filters" at bounding box center [512, 415] width 33 height 8
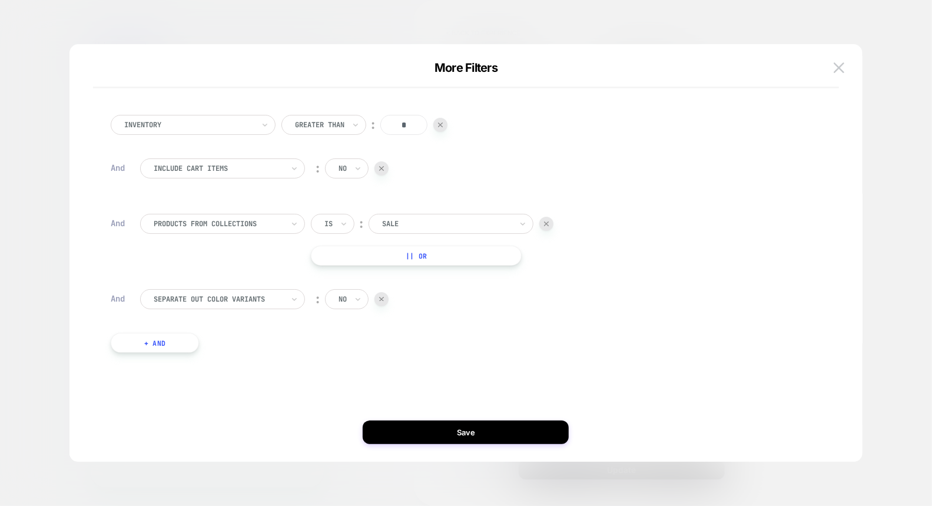
click at [393, 220] on div at bounding box center [447, 223] width 130 height 11
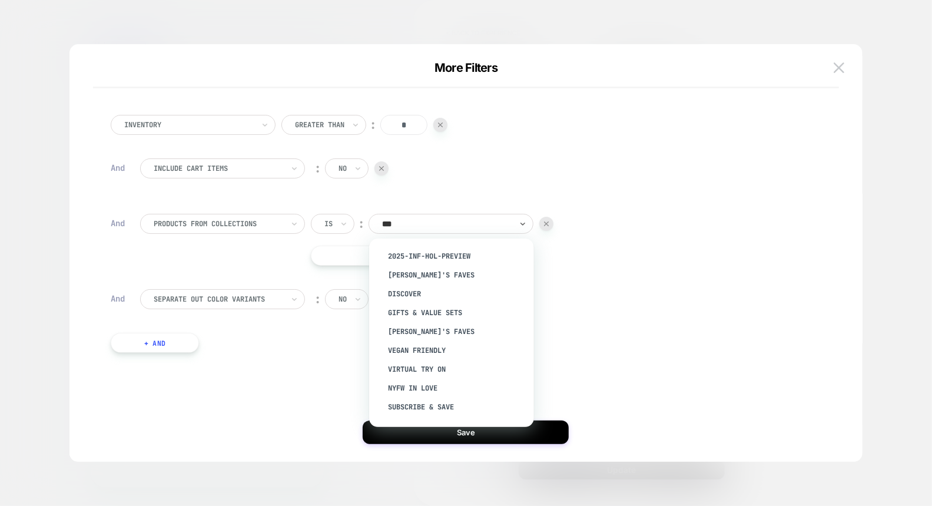
type input "****"
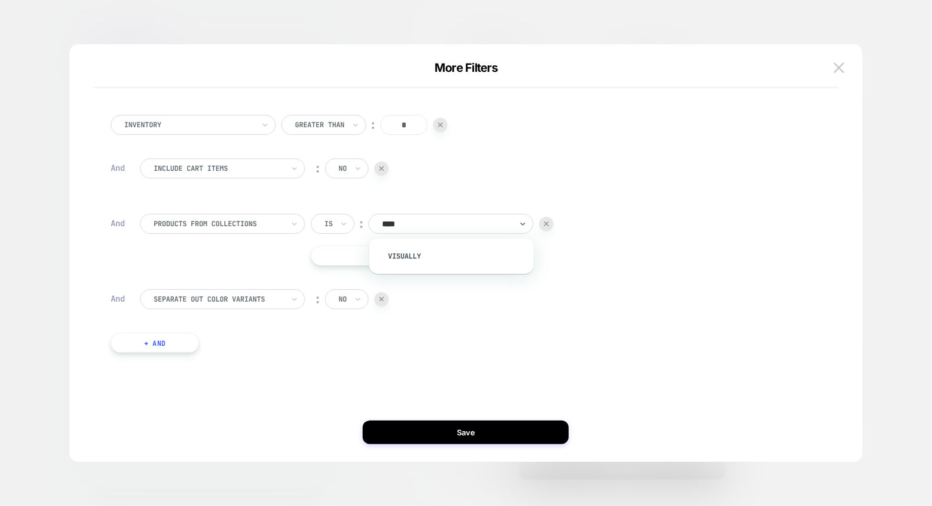
scroll to position [0, 207]
click at [409, 251] on div "visually" at bounding box center [457, 256] width 153 height 19
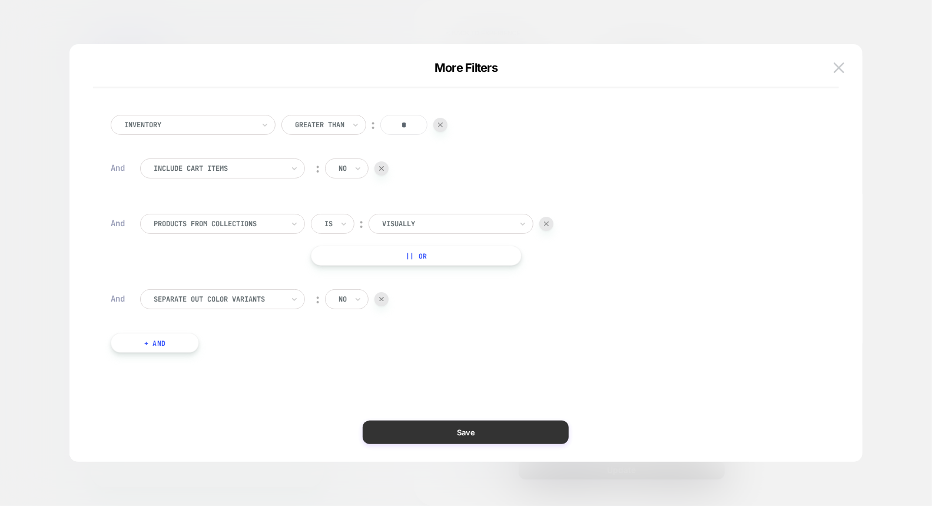
click at [460, 436] on button "Save" at bounding box center [466, 432] width 206 height 24
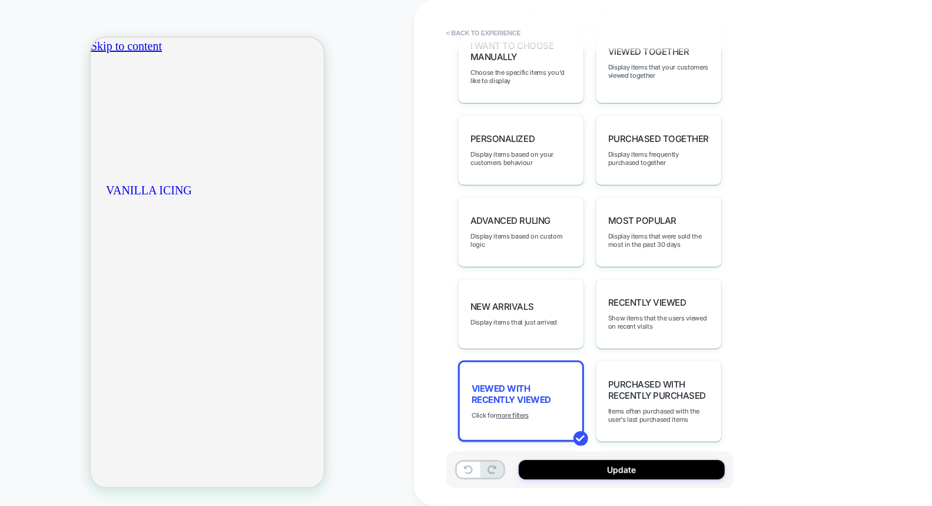
scroll to position [0, 0]
click at [569, 475] on button "Update" at bounding box center [622, 469] width 206 height 19
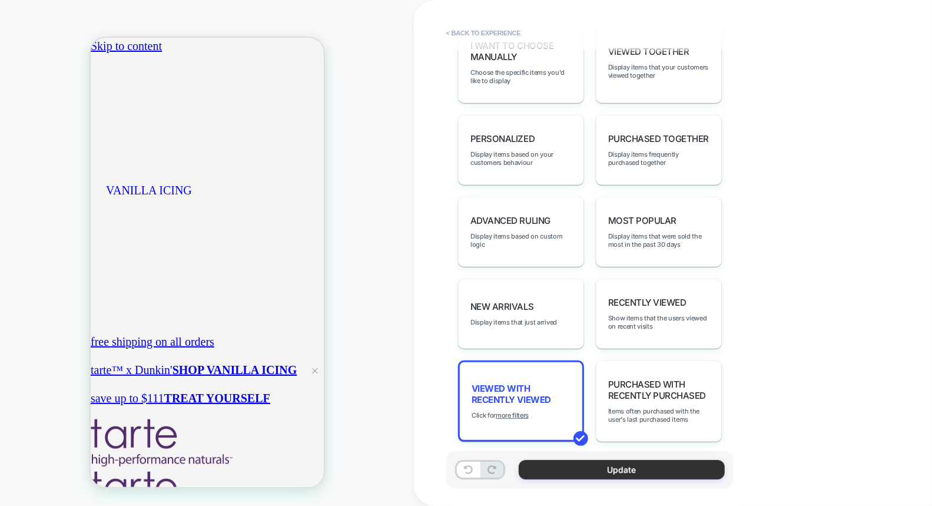
type textarea "*"
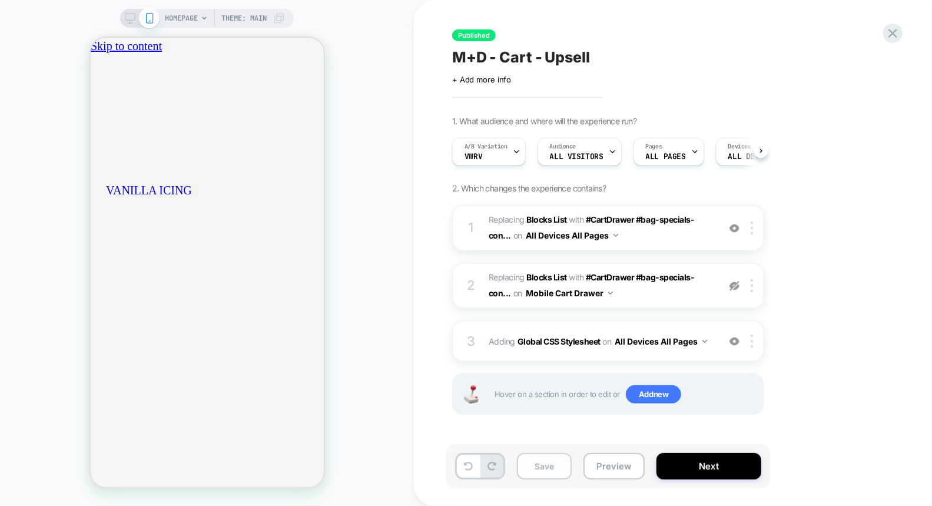
click at [541, 470] on button "Save" at bounding box center [544, 466] width 55 height 26
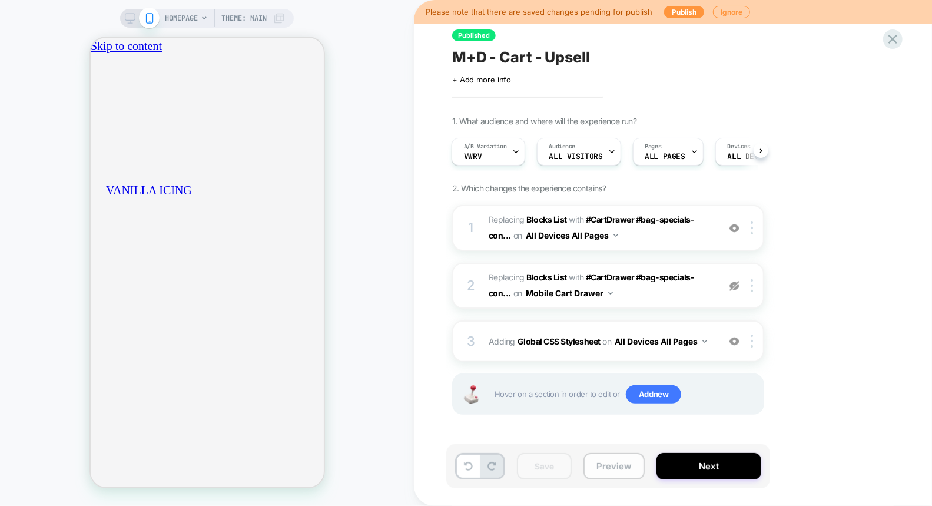
scroll to position [0, 415]
click at [609, 466] on button "Preview" at bounding box center [613, 466] width 61 height 26
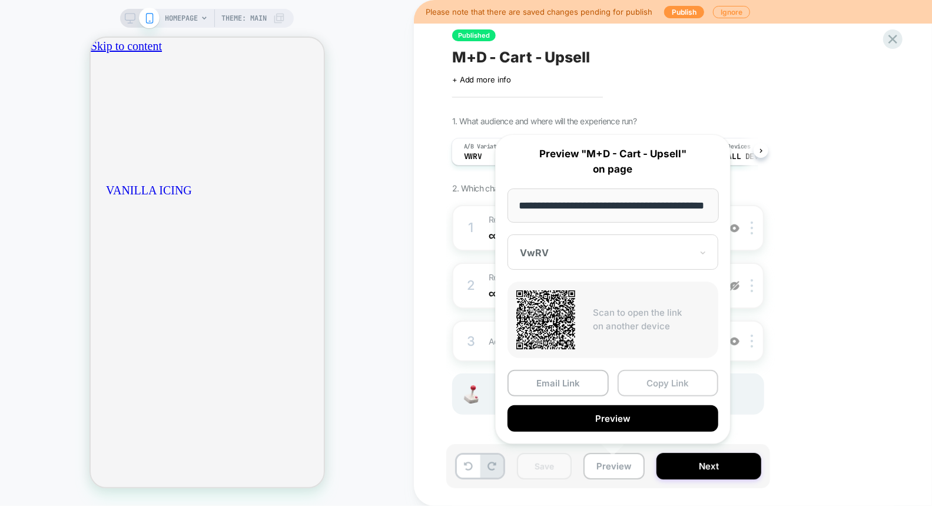
scroll to position [0, 0]
click at [638, 384] on button "Copy Link" at bounding box center [668, 383] width 101 height 26
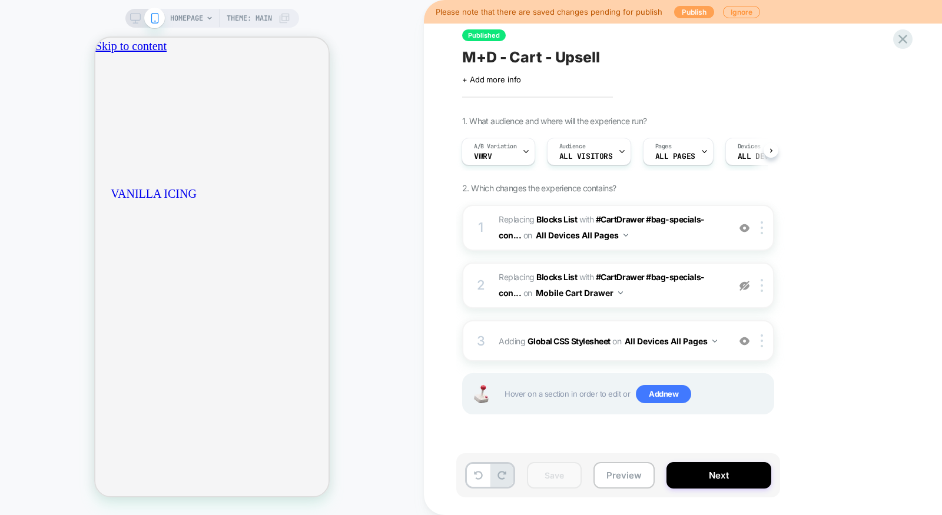
click at [678, 8] on button "Publish" at bounding box center [694, 12] width 40 height 12
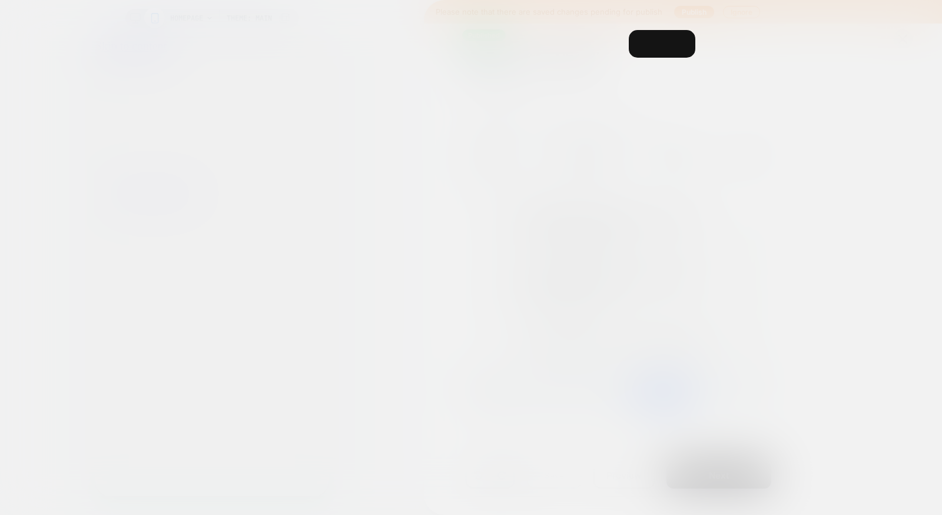
scroll to position [0, 207]
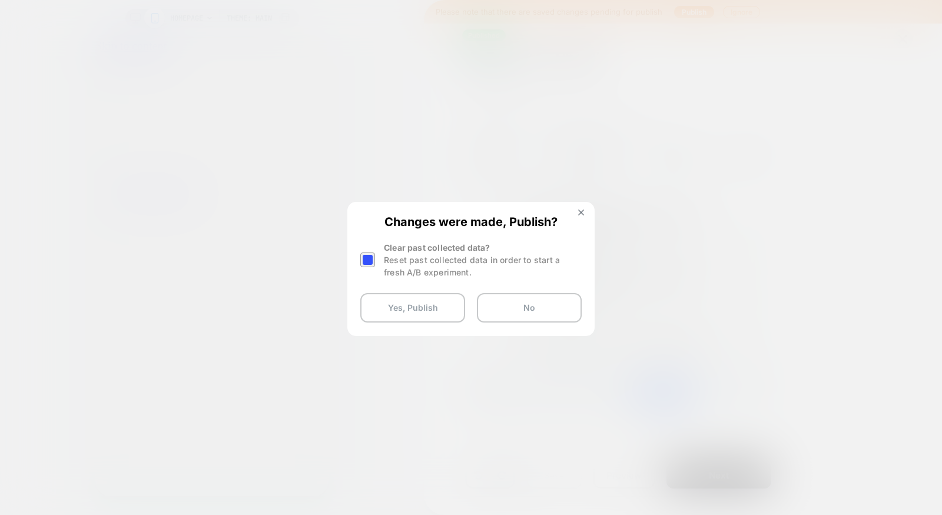
click at [408, 316] on button "Yes, Publish" at bounding box center [412, 307] width 105 height 29
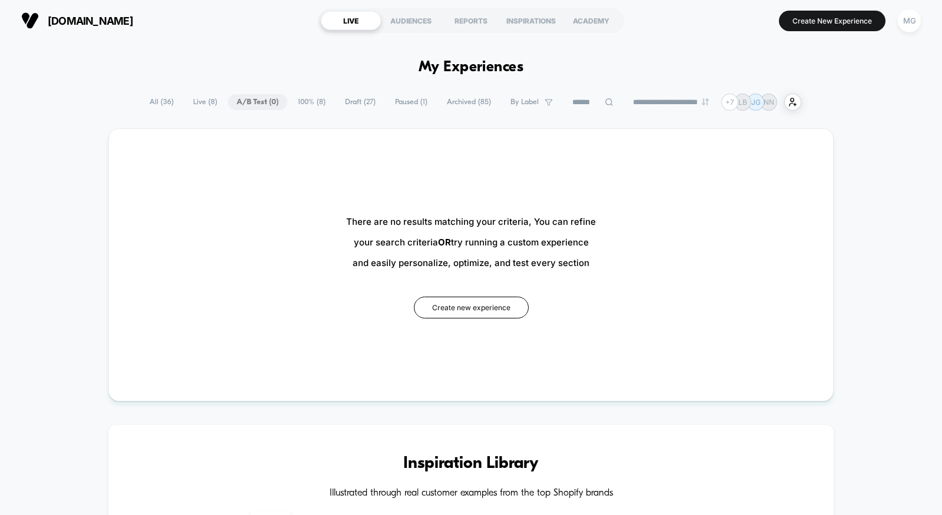
click at [314, 102] on span "100% ( 8 )" at bounding box center [311, 102] width 45 height 16
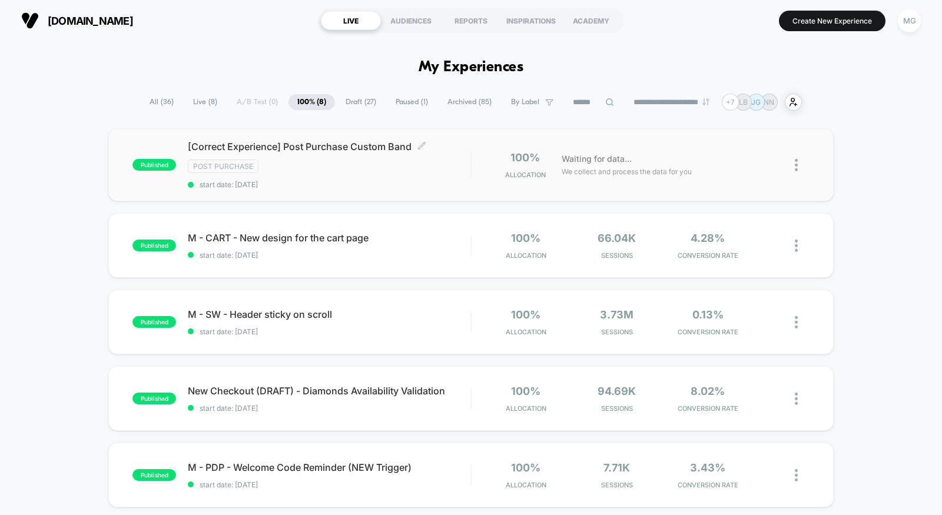
click at [419, 180] on span "start date: 9/12/2025" at bounding box center [329, 184] width 283 height 9
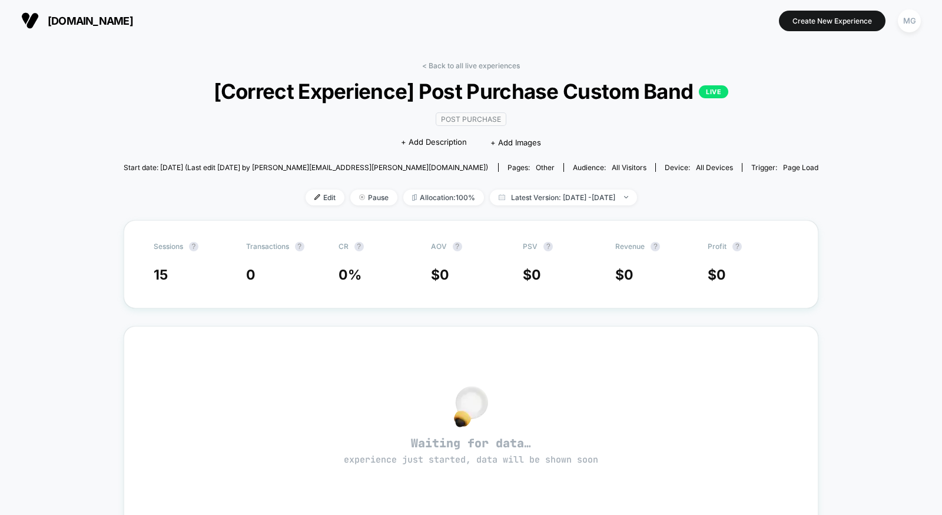
click at [738, 204] on div "< Back to all live experiences [Correct Experience] Post Purchase Custom Band L…" at bounding box center [471, 140] width 695 height 159
click at [453, 66] on link "< Back to all live experiences" at bounding box center [471, 65] width 98 height 9
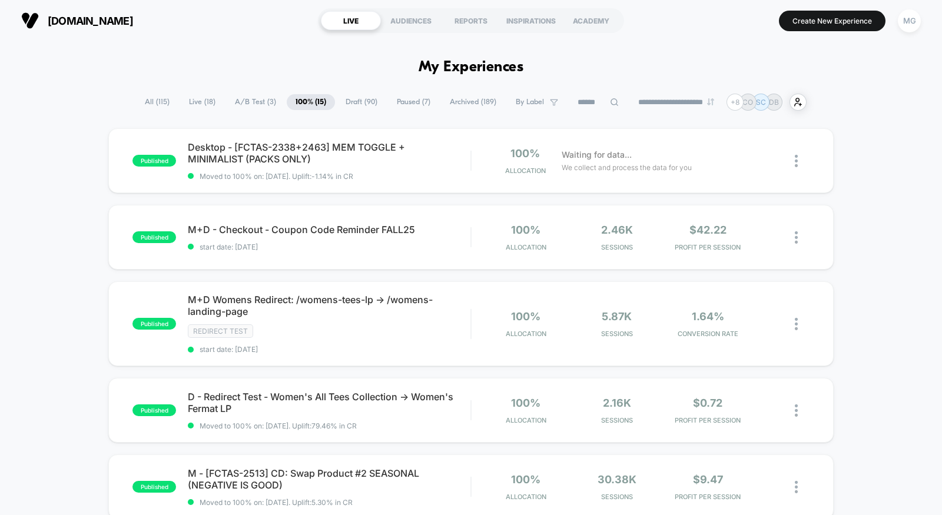
click at [252, 105] on span "A/B Test ( 3 )" at bounding box center [255, 102] width 59 height 16
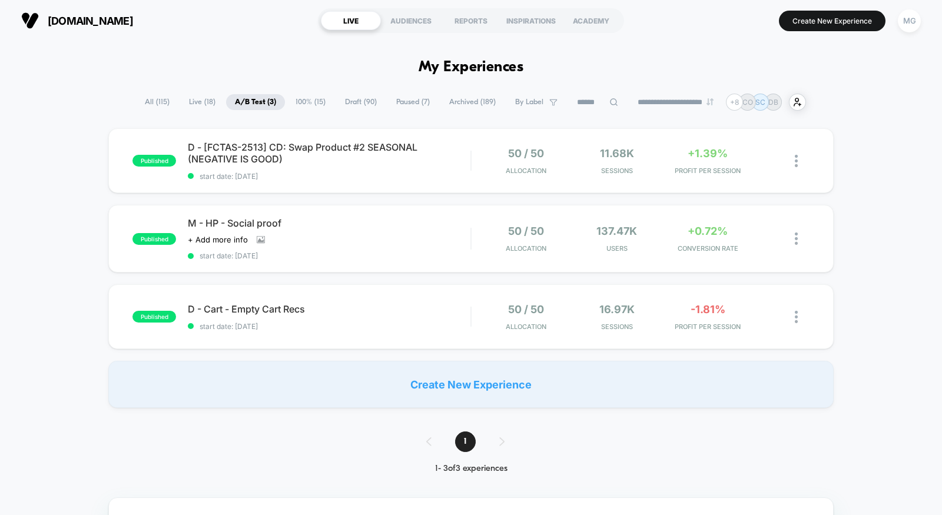
click at [145, 103] on span "All ( 115 )" at bounding box center [157, 102] width 42 height 16
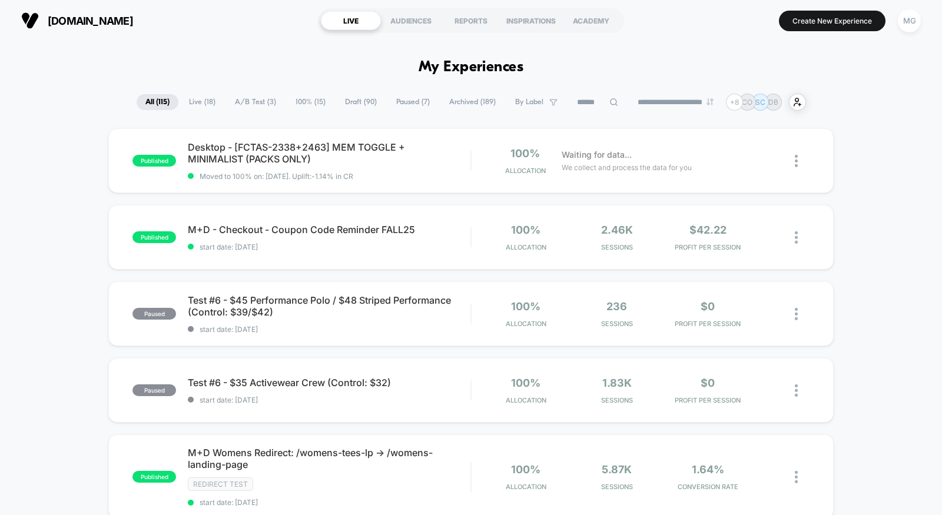
click at [600, 96] on input at bounding box center [597, 102] width 59 height 14
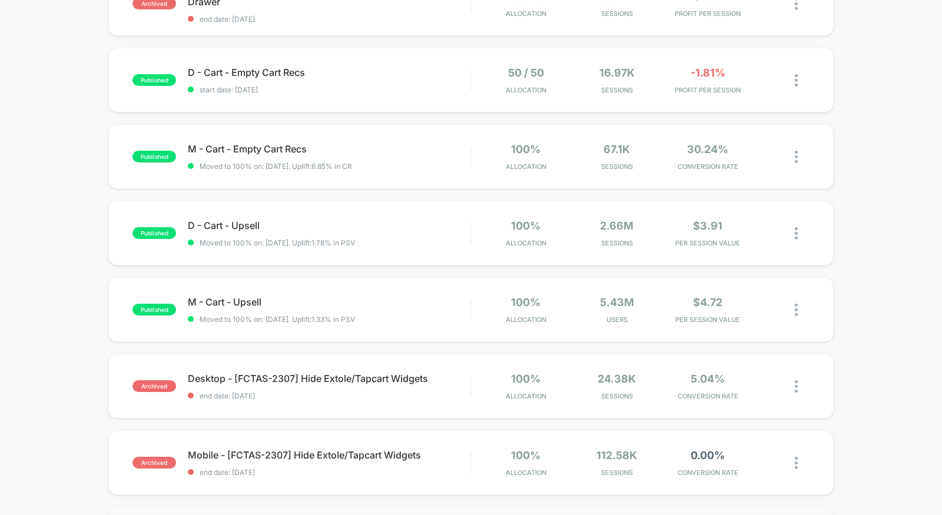
scroll to position [231, 0]
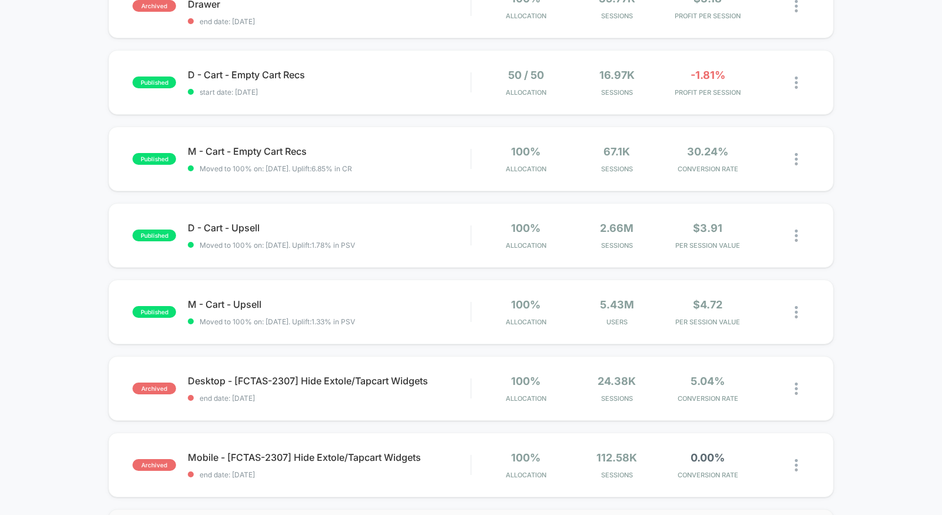
type input "****"
